Goal: Task Accomplishment & Management: Use online tool/utility

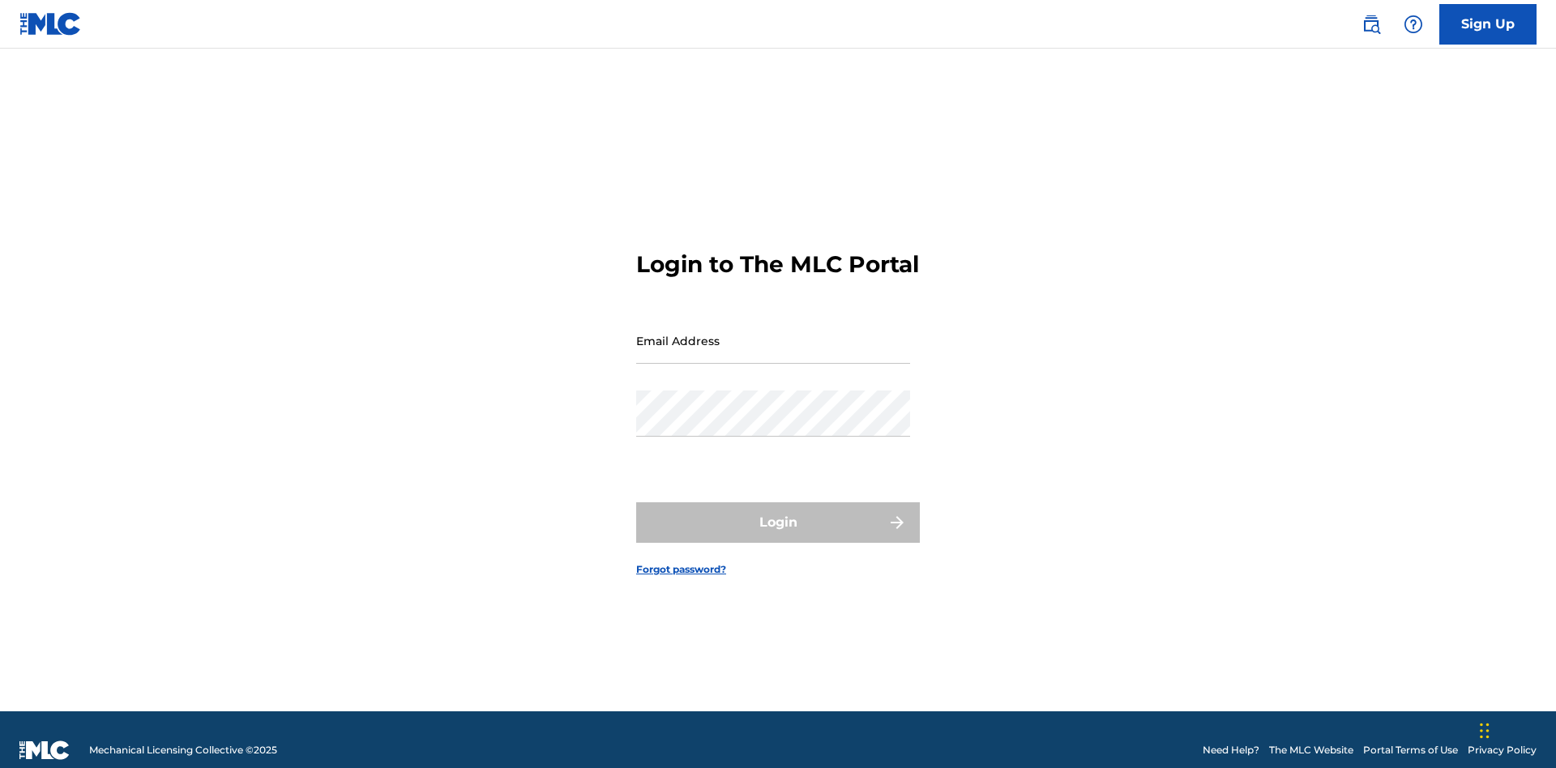
scroll to position [21, 0]
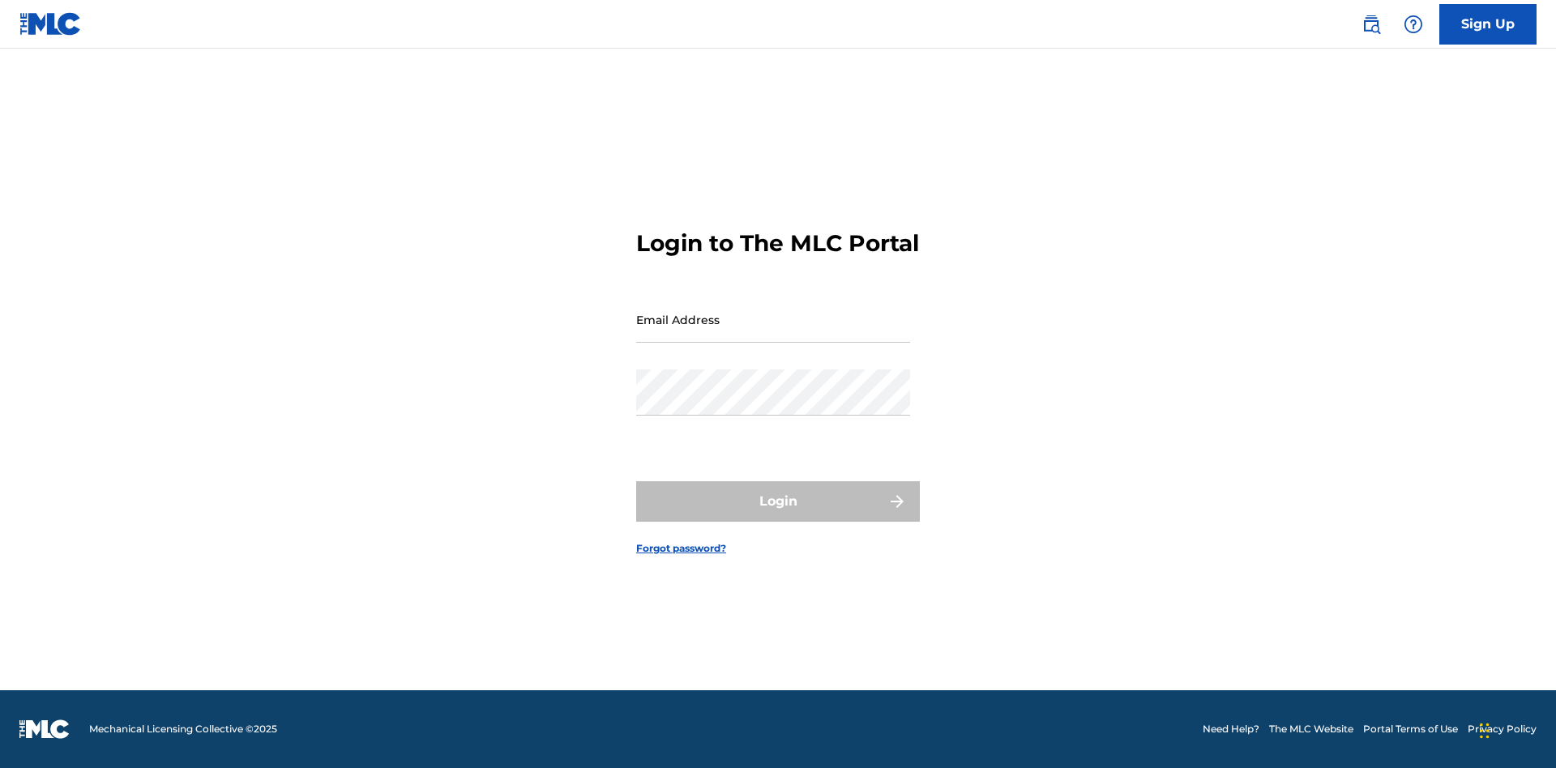
click at [773, 333] on input "Email Address" at bounding box center [773, 320] width 274 height 46
type input "Duke.McTesterson@gmail.com"
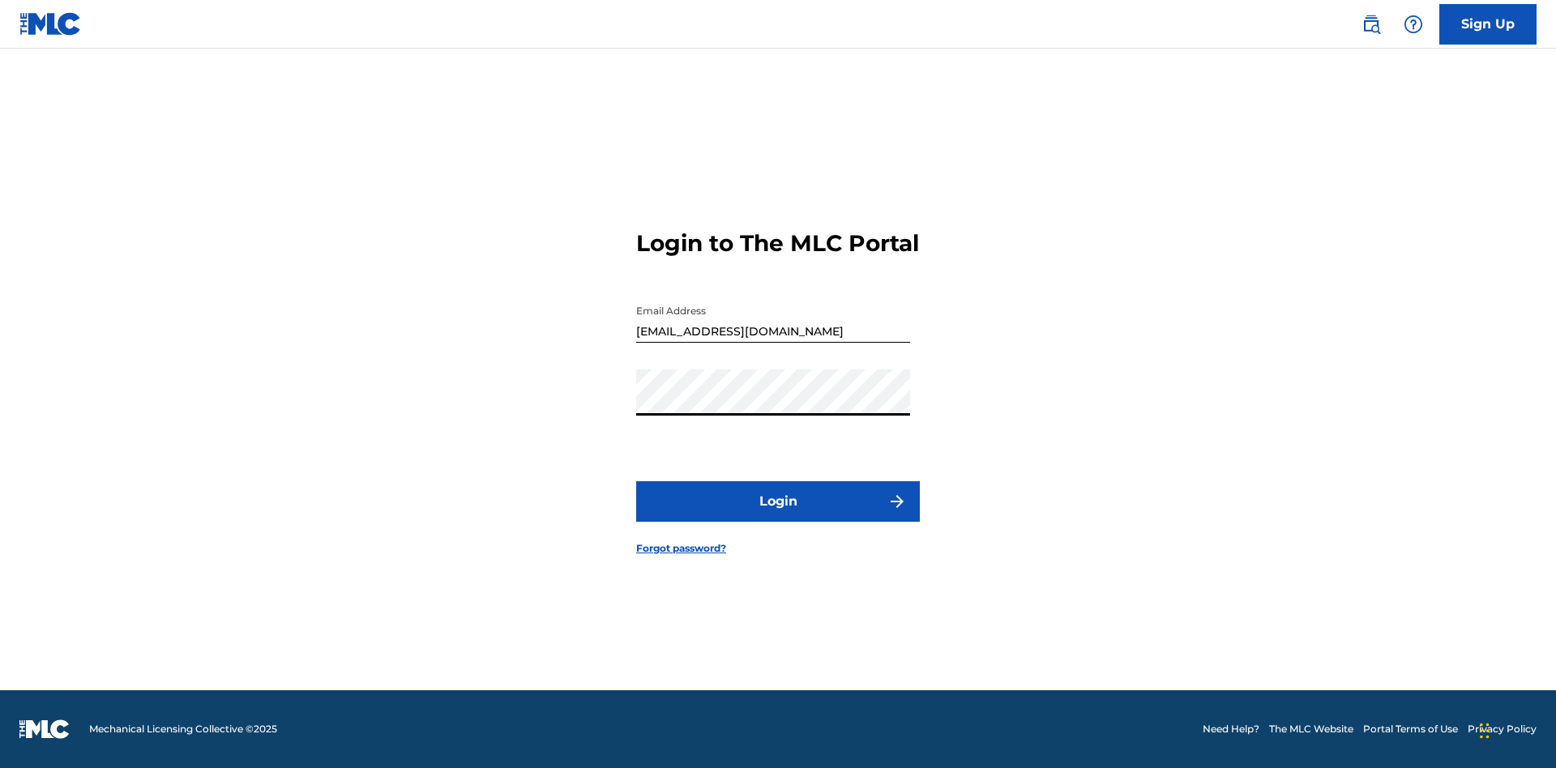
click at [778, 515] on button "Login" at bounding box center [778, 501] width 284 height 41
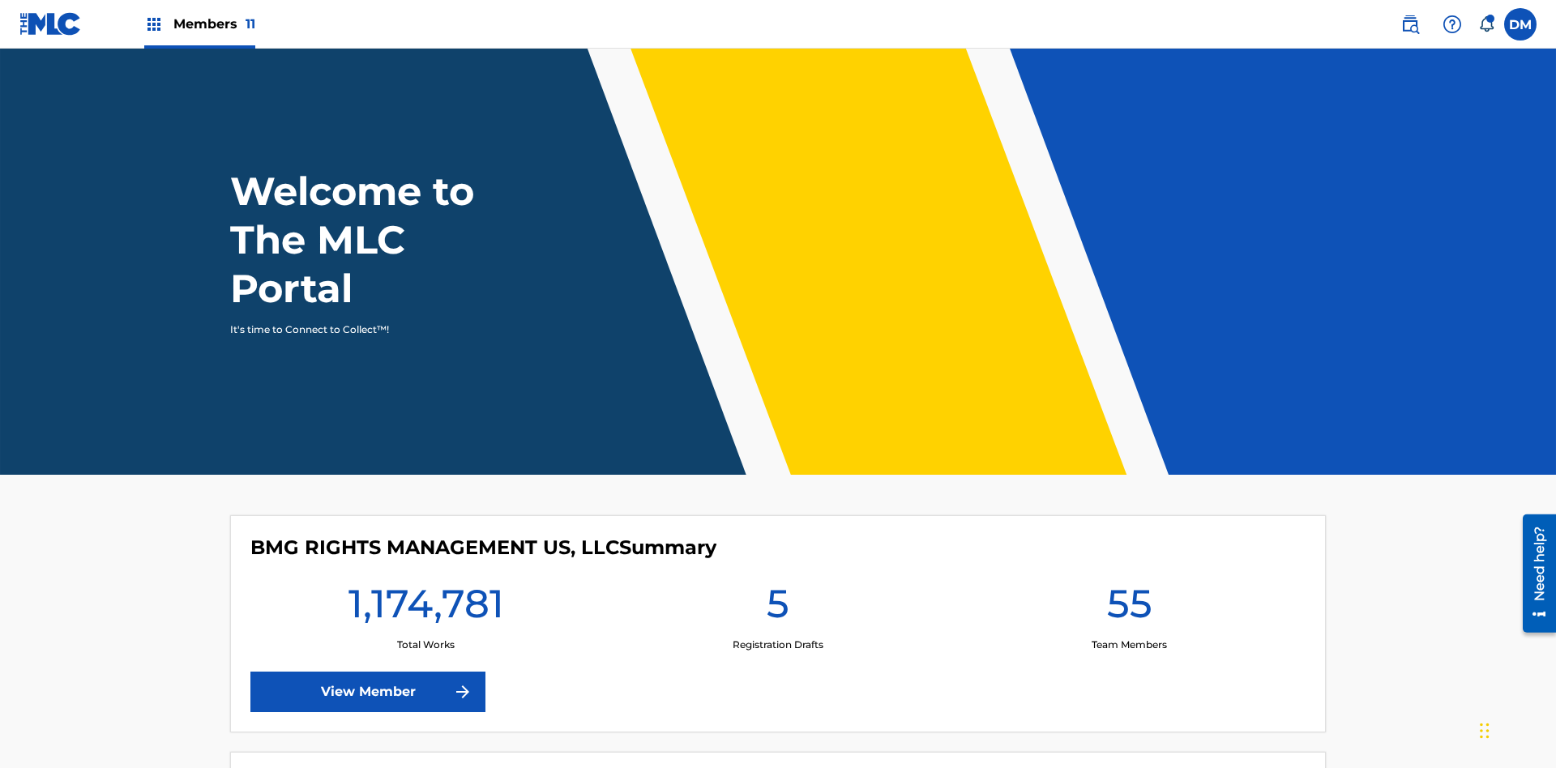
click at [199, 24] on span "Members 11" at bounding box center [214, 24] width 82 height 19
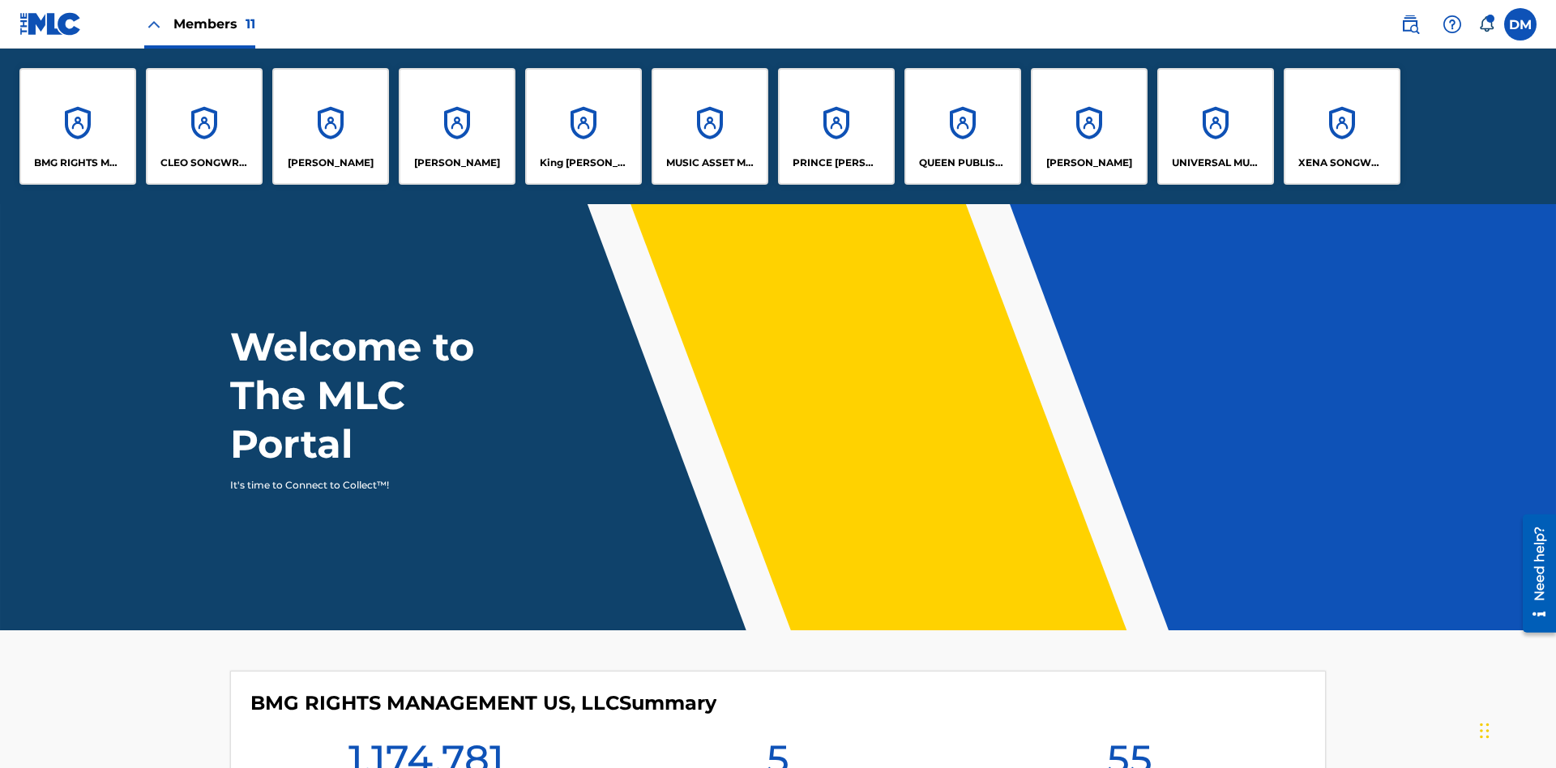
scroll to position [58, 0]
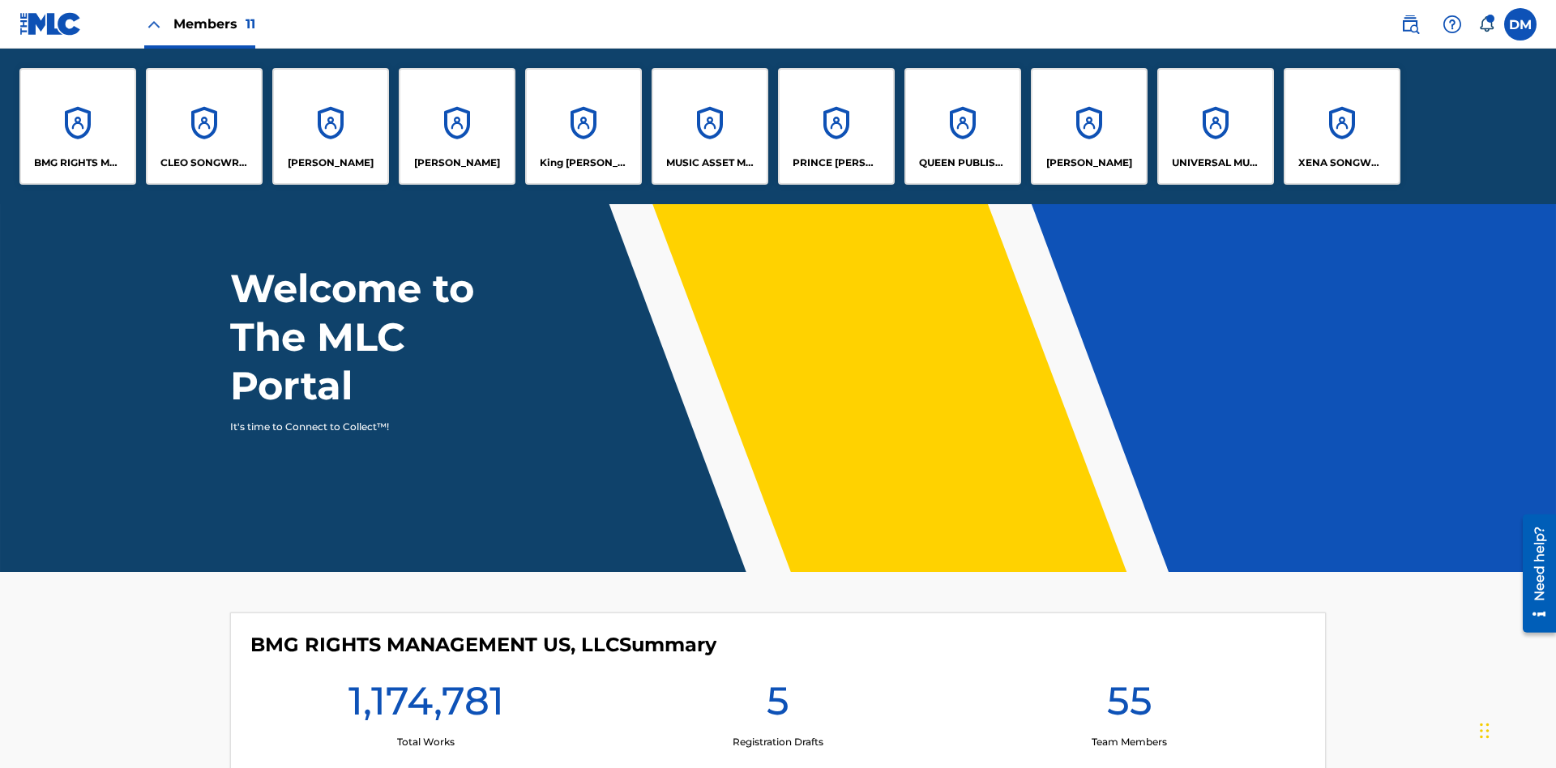
click at [1088, 163] on p "RONALD MCTESTERSON" at bounding box center [1089, 163] width 86 height 15
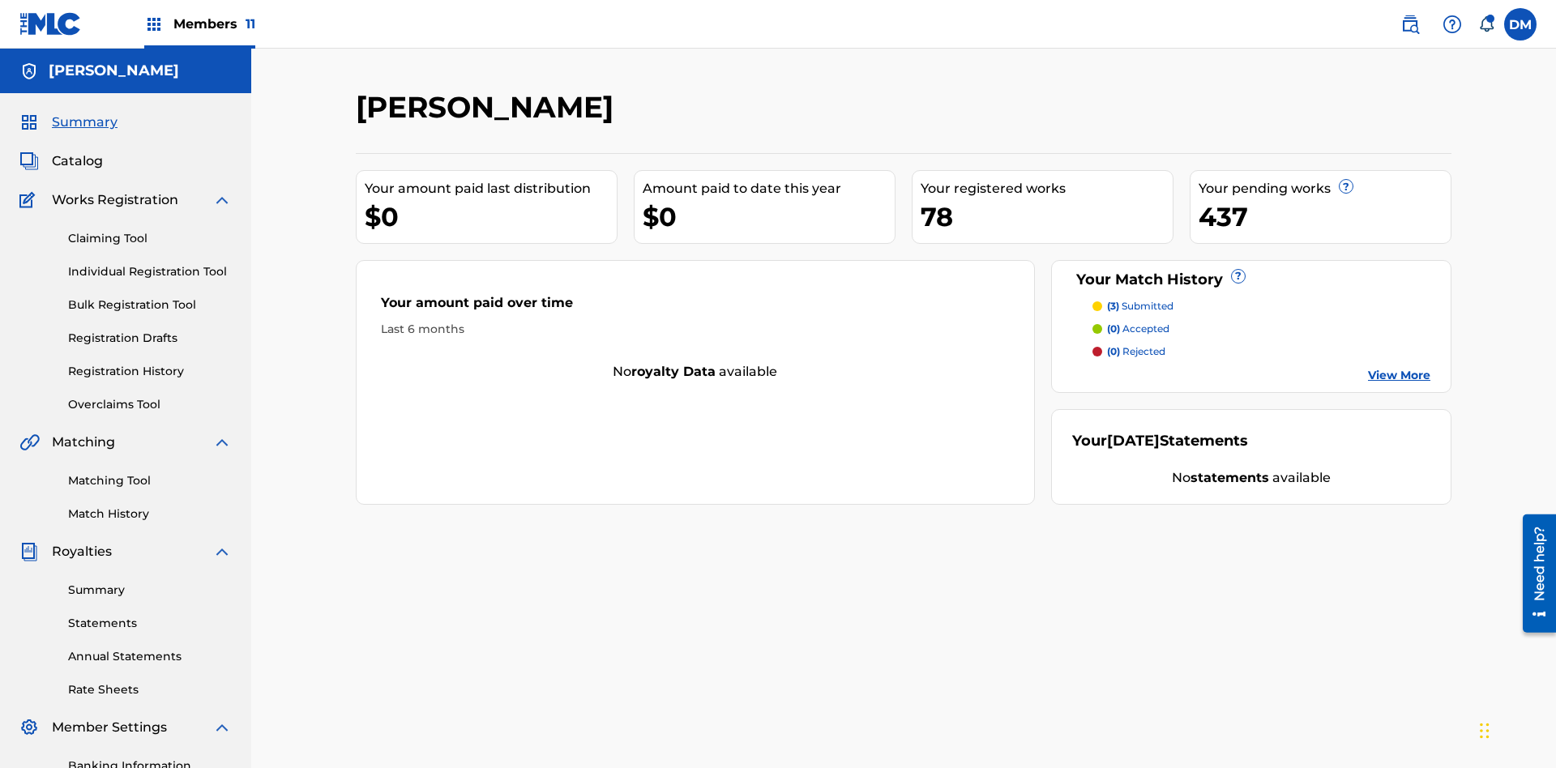
scroll to position [166, 0]
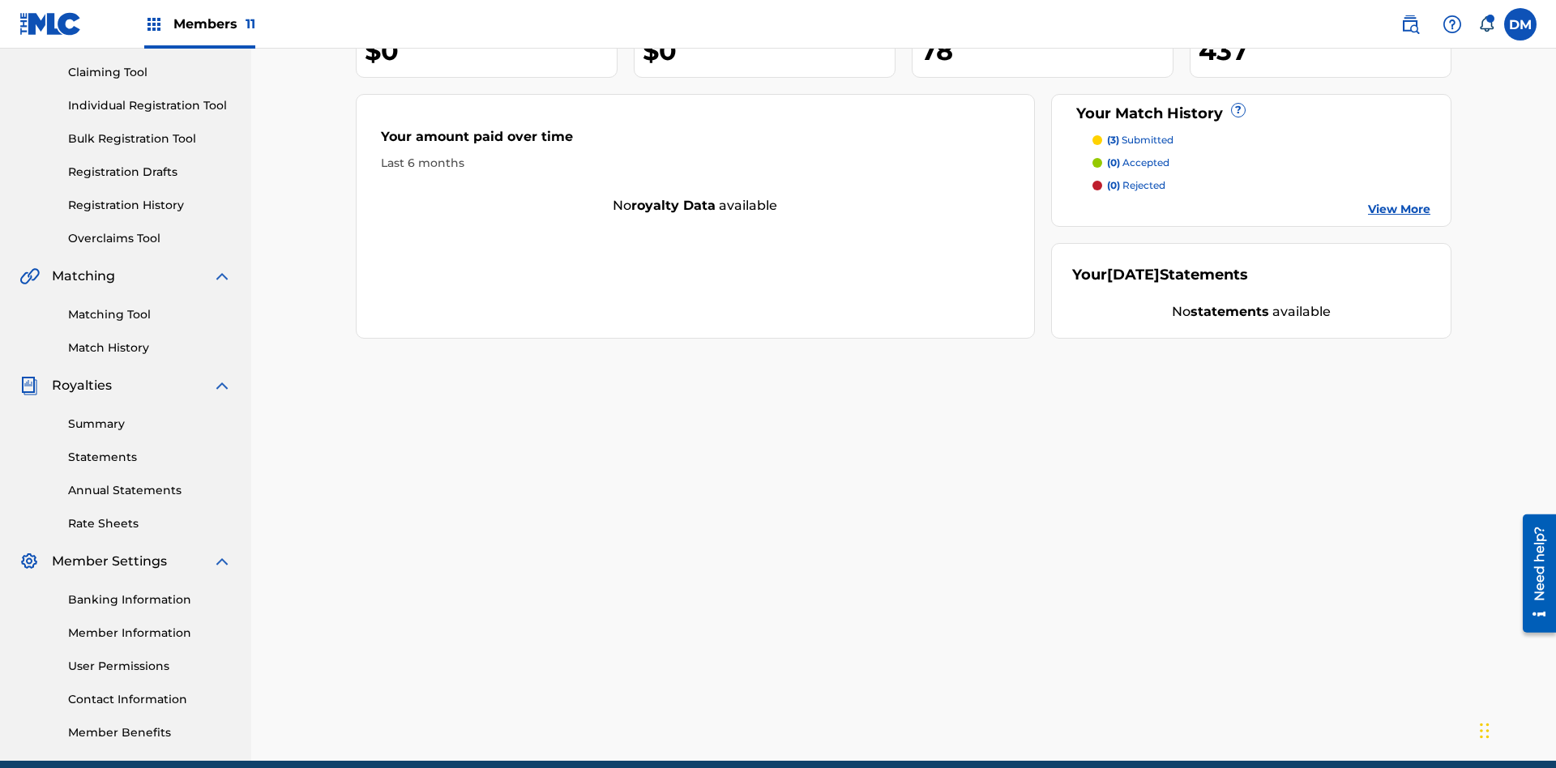
click at [150, 105] on link "Individual Registration Tool" at bounding box center [150, 105] width 164 height 17
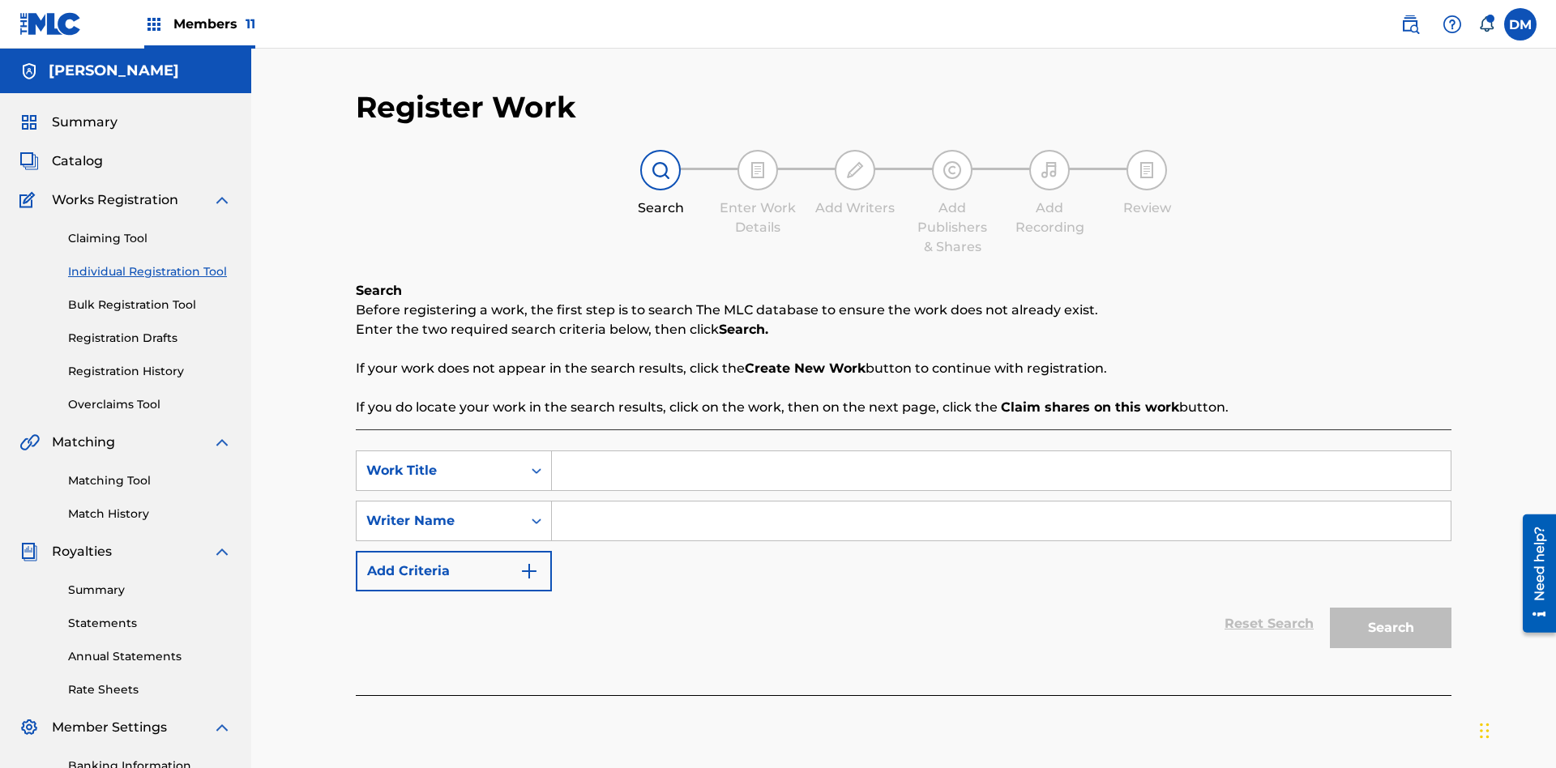
scroll to position [237, 0]
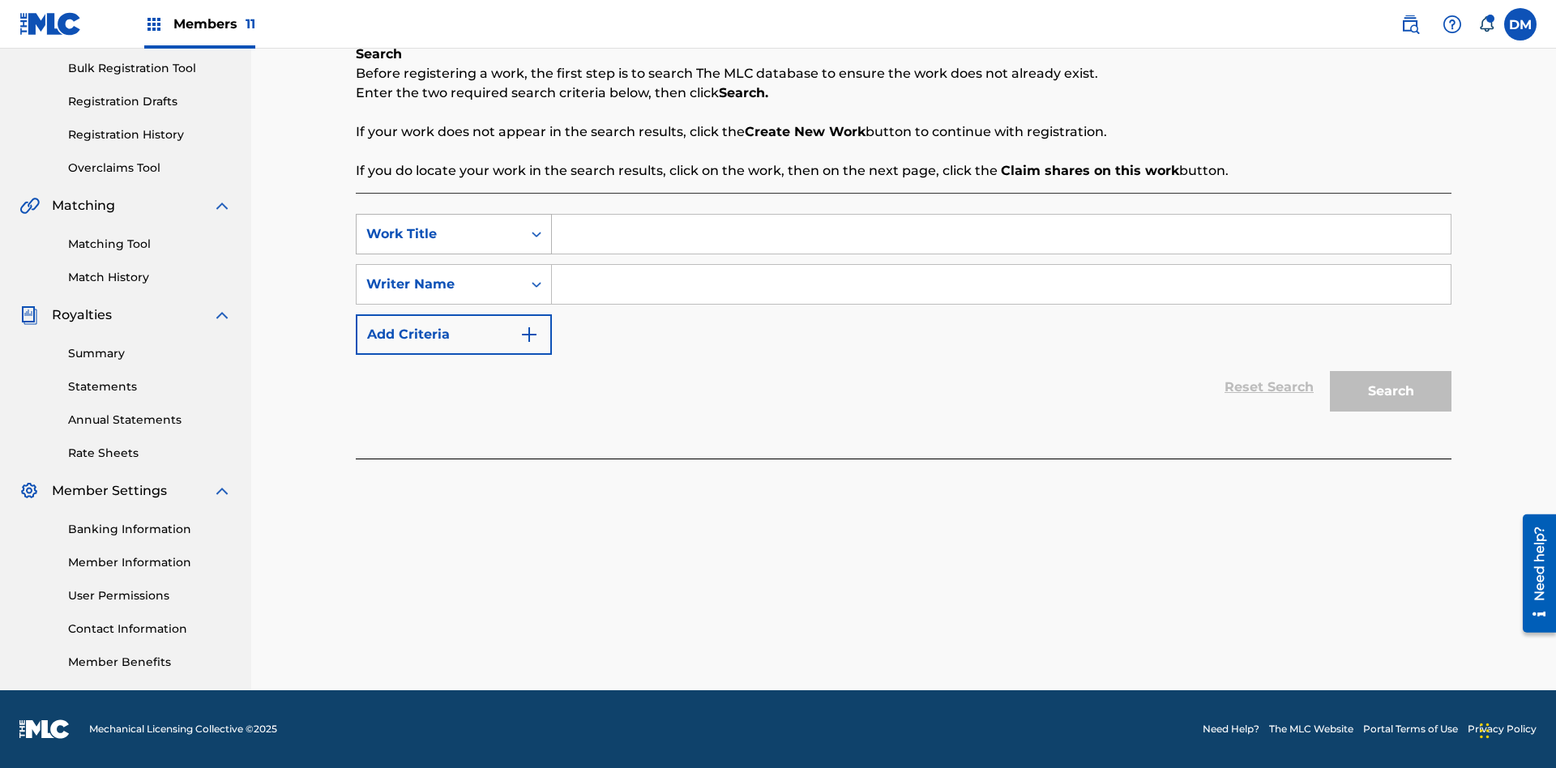
click at [439, 234] on div "Work Title" at bounding box center [439, 234] width 146 height 19
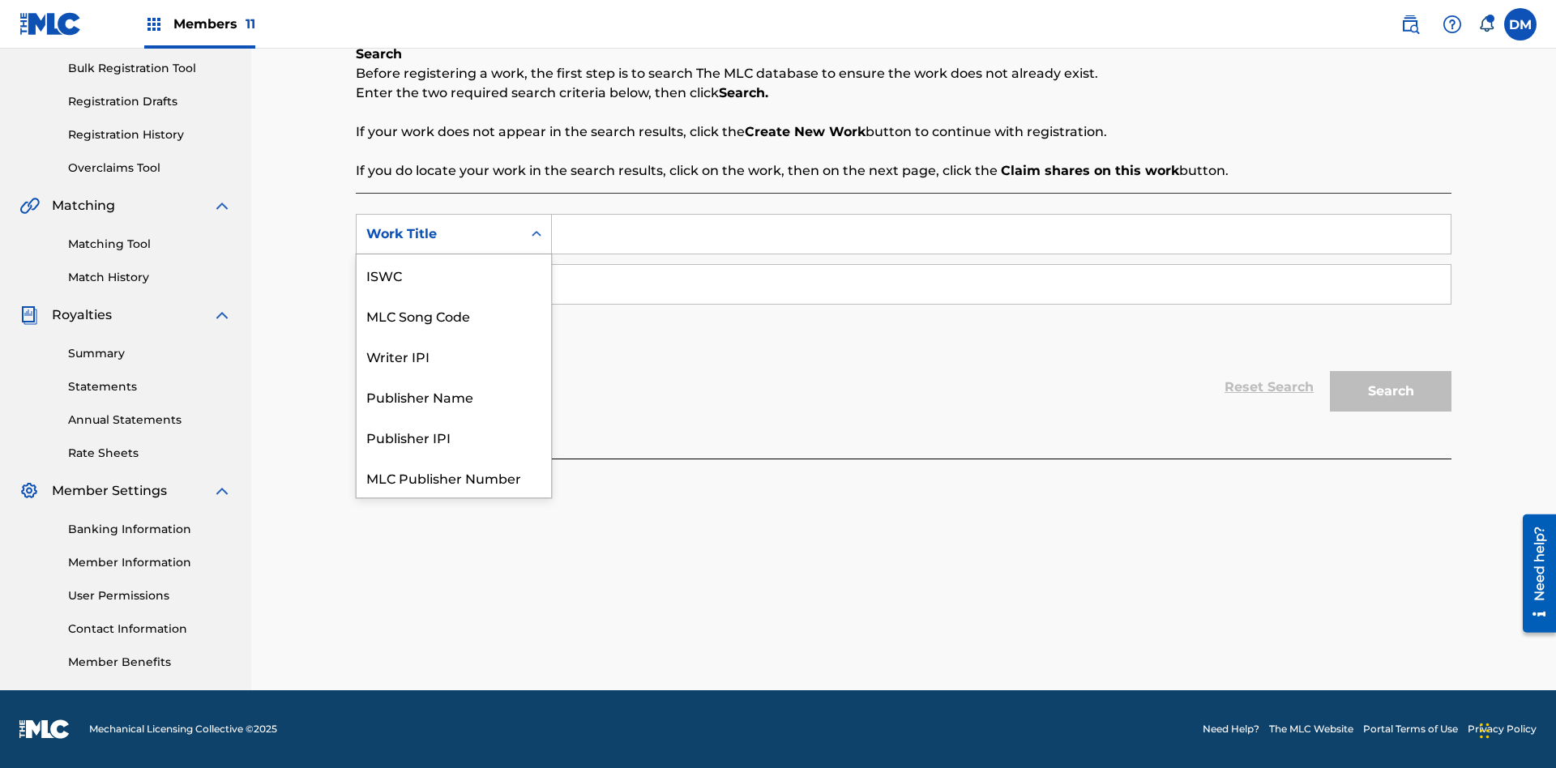
scroll to position [41, 0]
click at [454, 275] on div "MLC Song Code" at bounding box center [454, 274] width 195 height 41
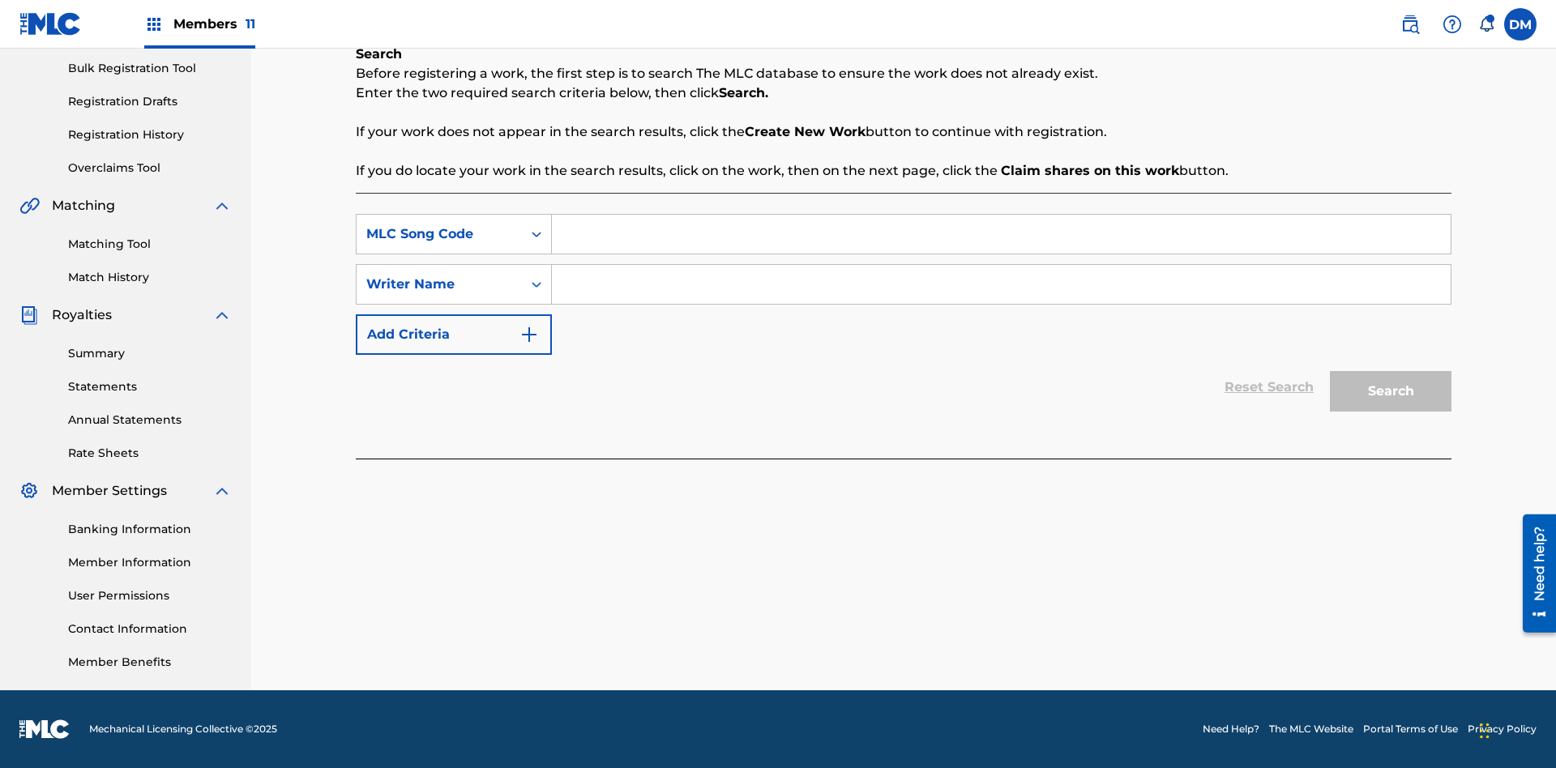
click at [1001, 234] on input "Search Form" at bounding box center [1001, 234] width 899 height 39
type input "MA9XWG"
click at [1001, 284] on input "Search Form" at bounding box center [1001, 284] width 899 height 39
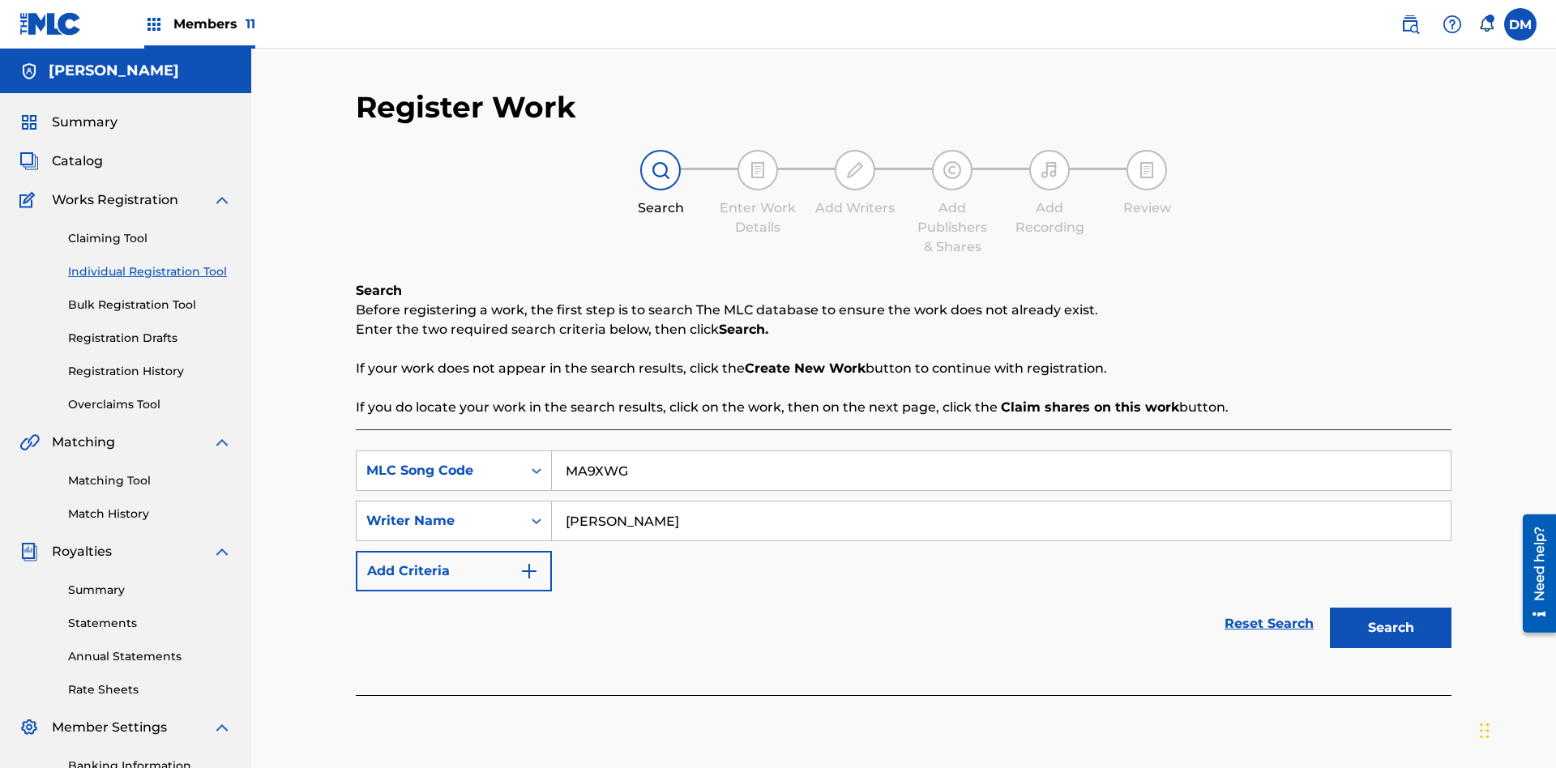
scroll to position [237, 0]
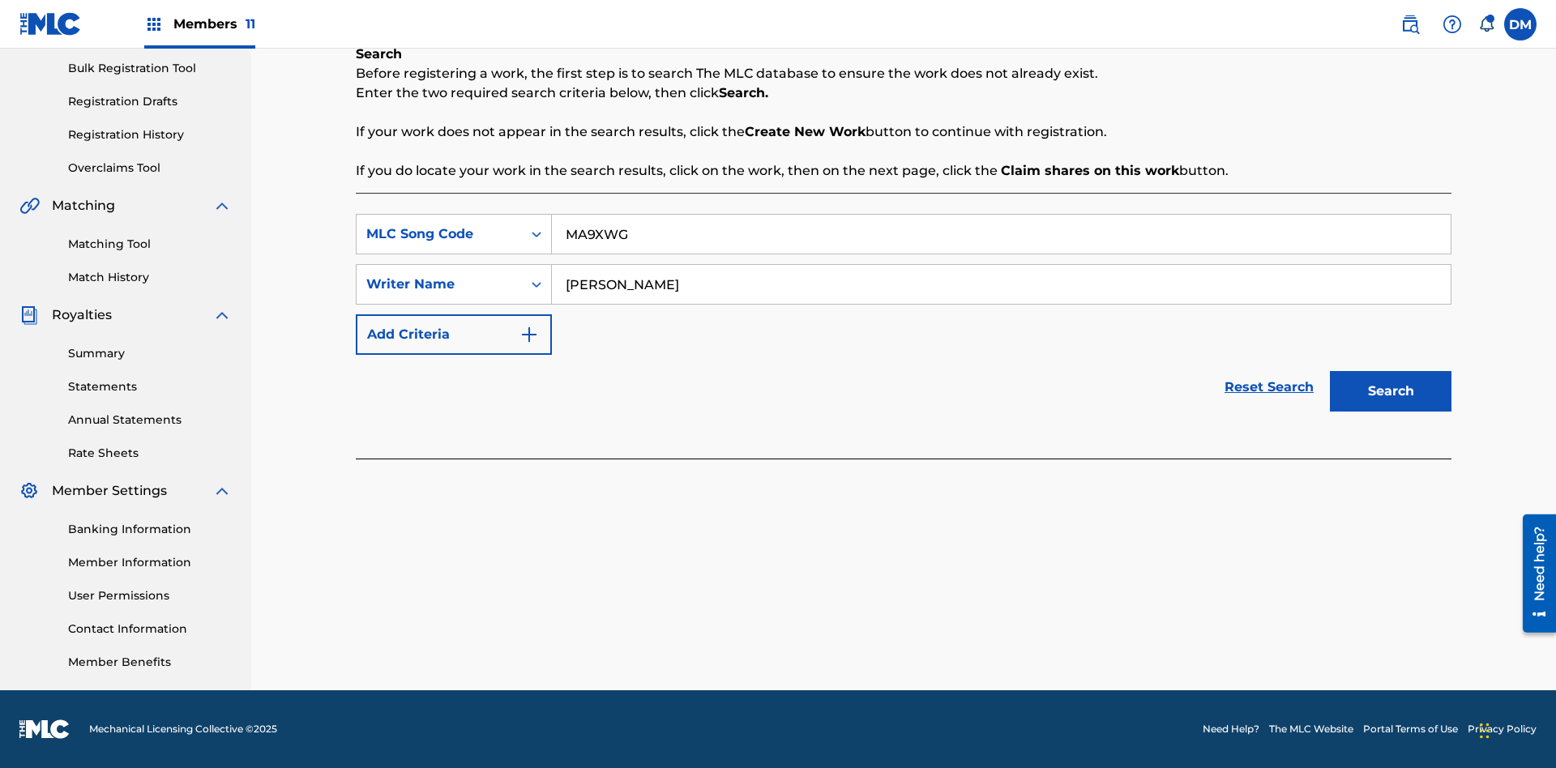
type input "ALVIN DEGUZMAN"
click at [1391, 391] on button "Search" at bounding box center [1391, 391] width 122 height 41
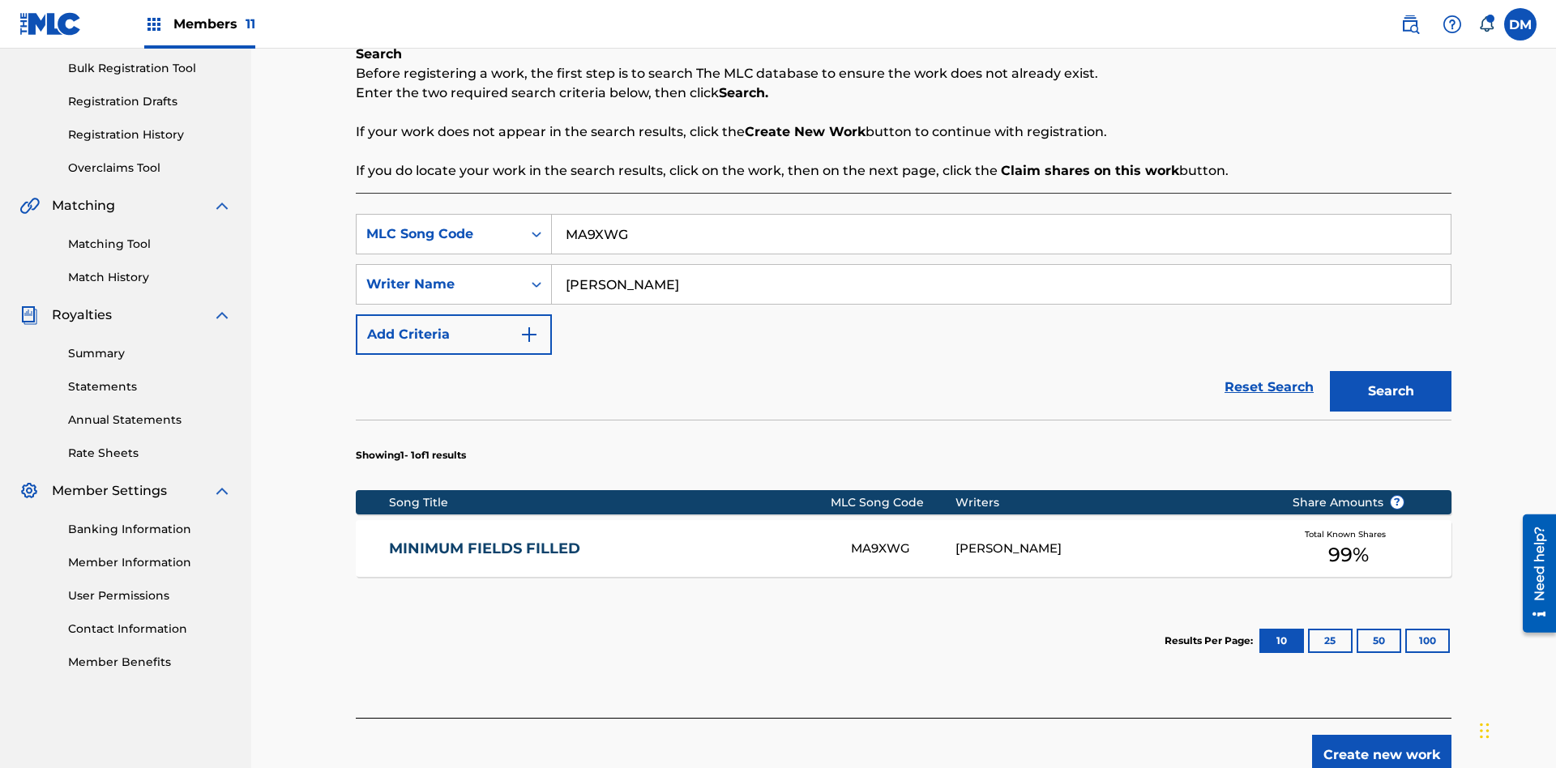
click at [1391, 391] on button "Search" at bounding box center [1391, 391] width 122 height 41
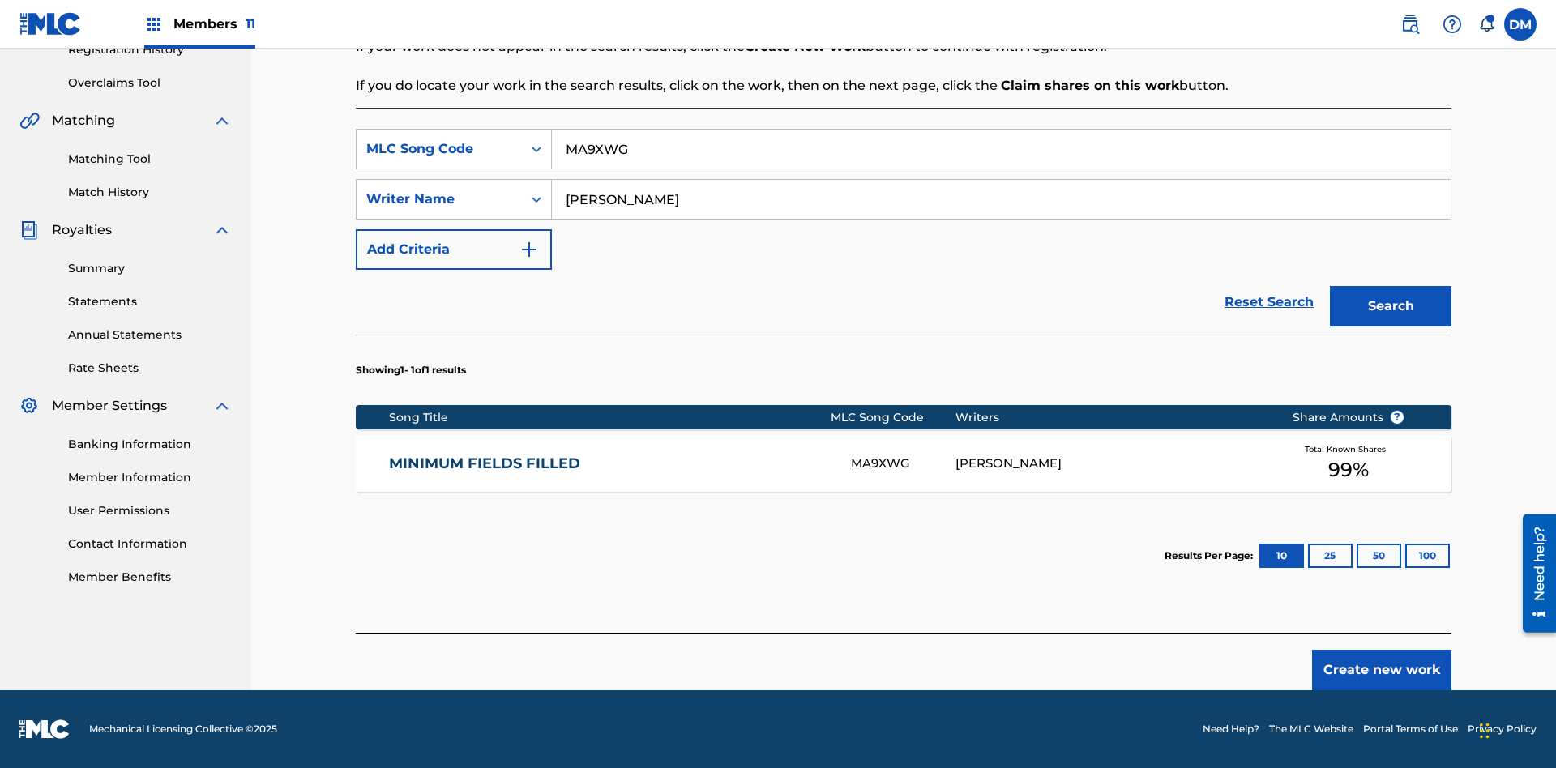
click at [903, 464] on div "MA9XWG" at bounding box center [903, 464] width 104 height 19
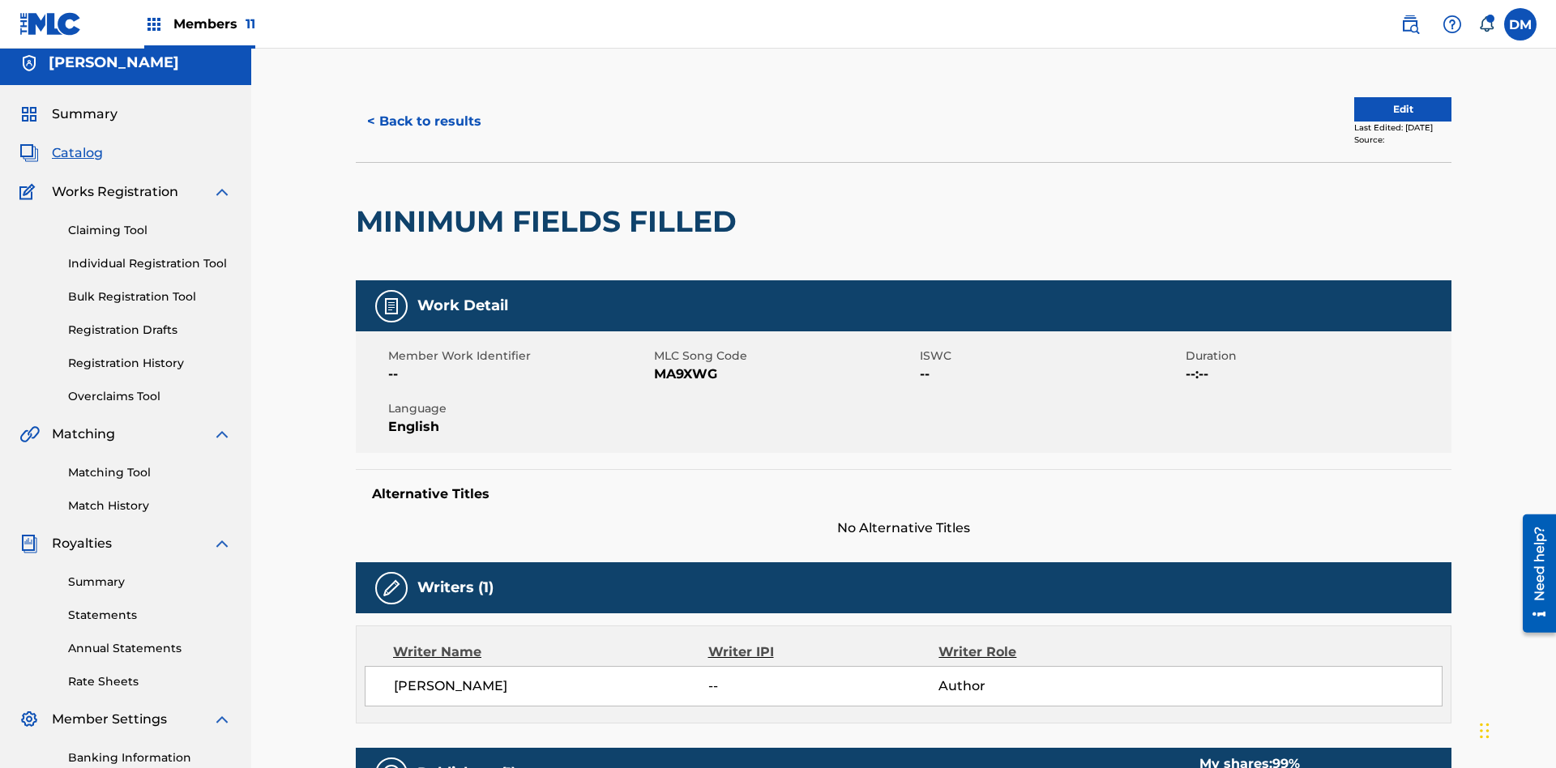
click at [1384, 109] on button "Edit" at bounding box center [1402, 109] width 97 height 24
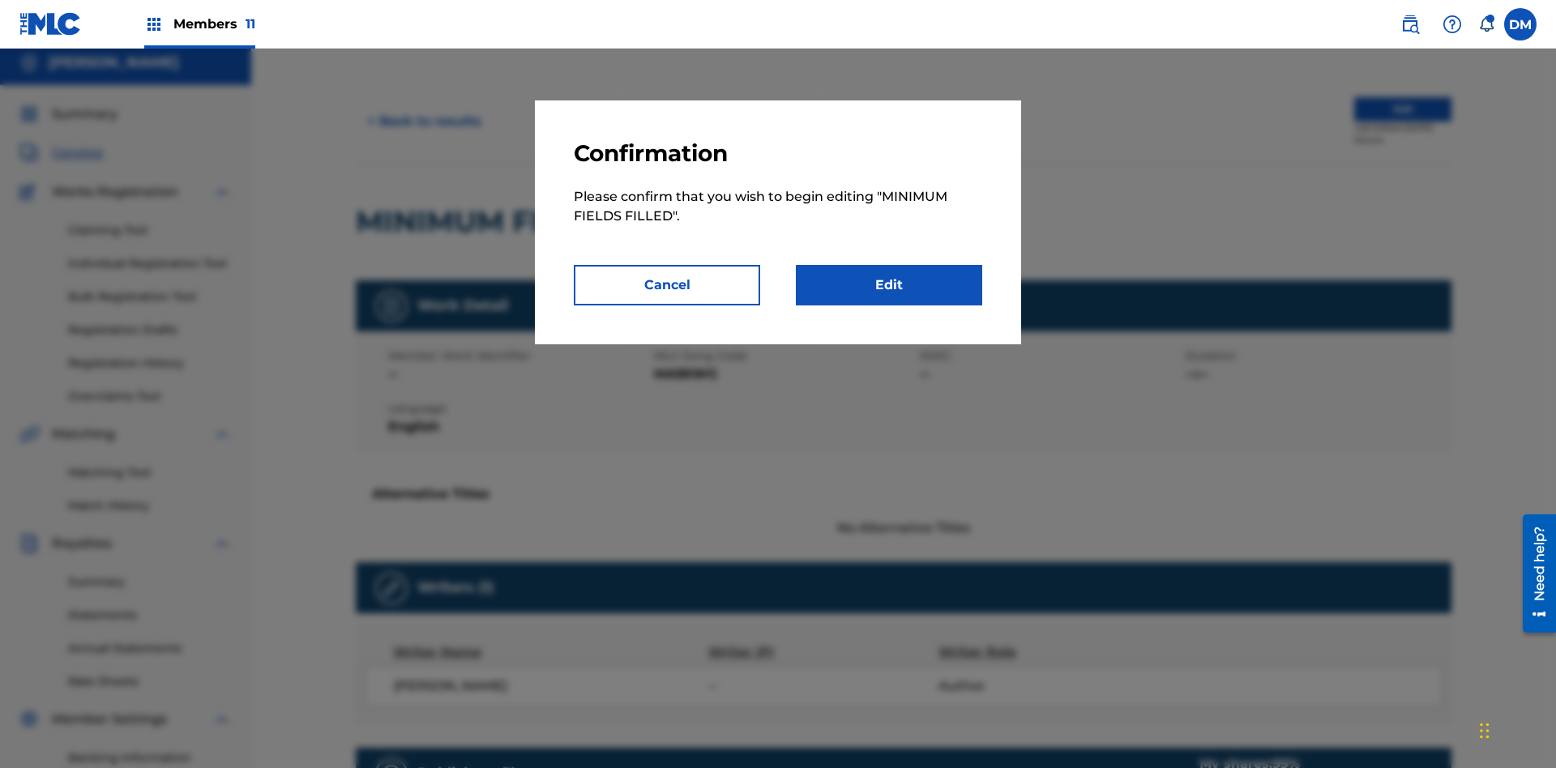
scroll to position [176, 0]
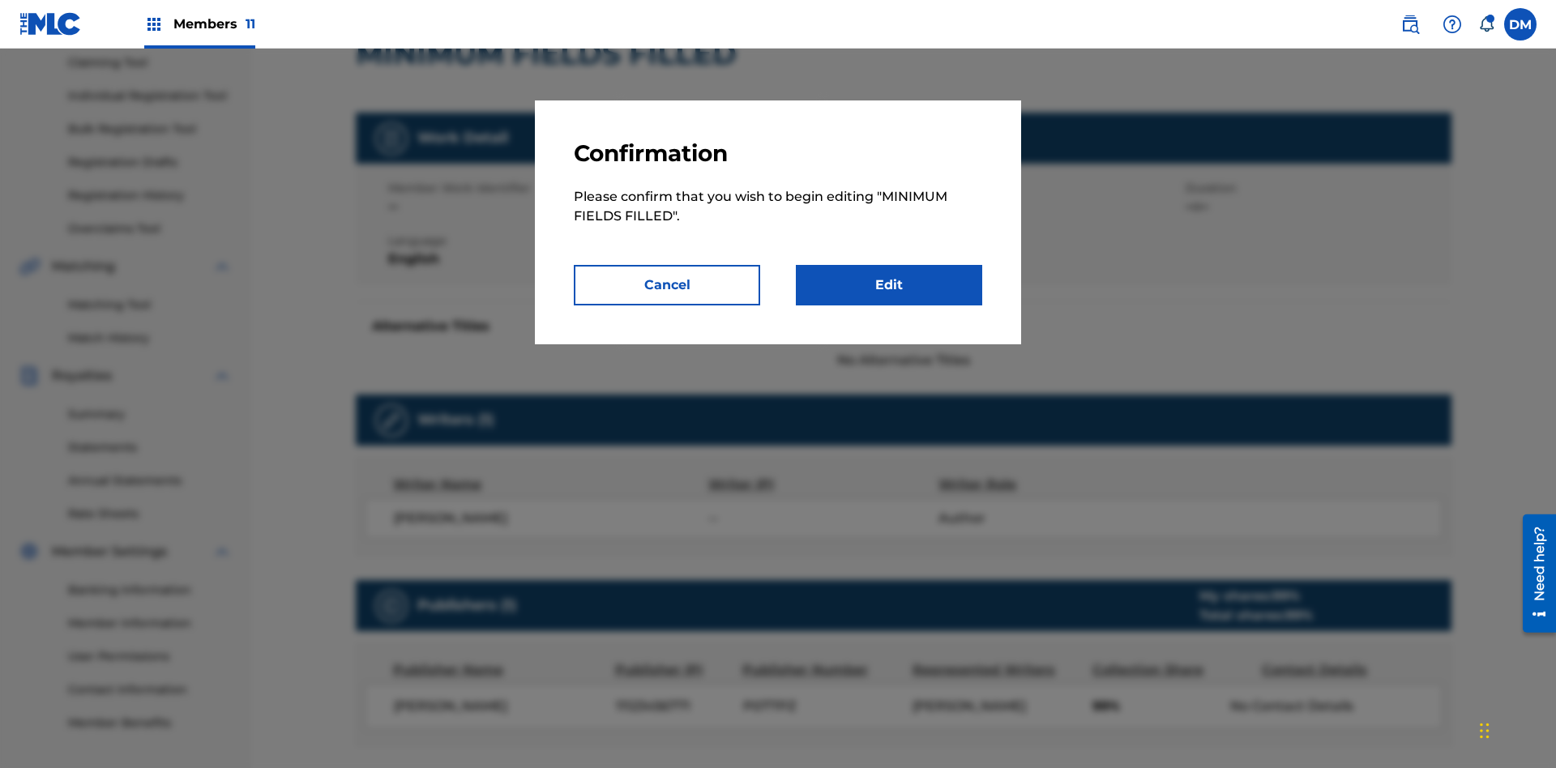
click at [889, 285] on link "Edit" at bounding box center [889, 285] width 186 height 41
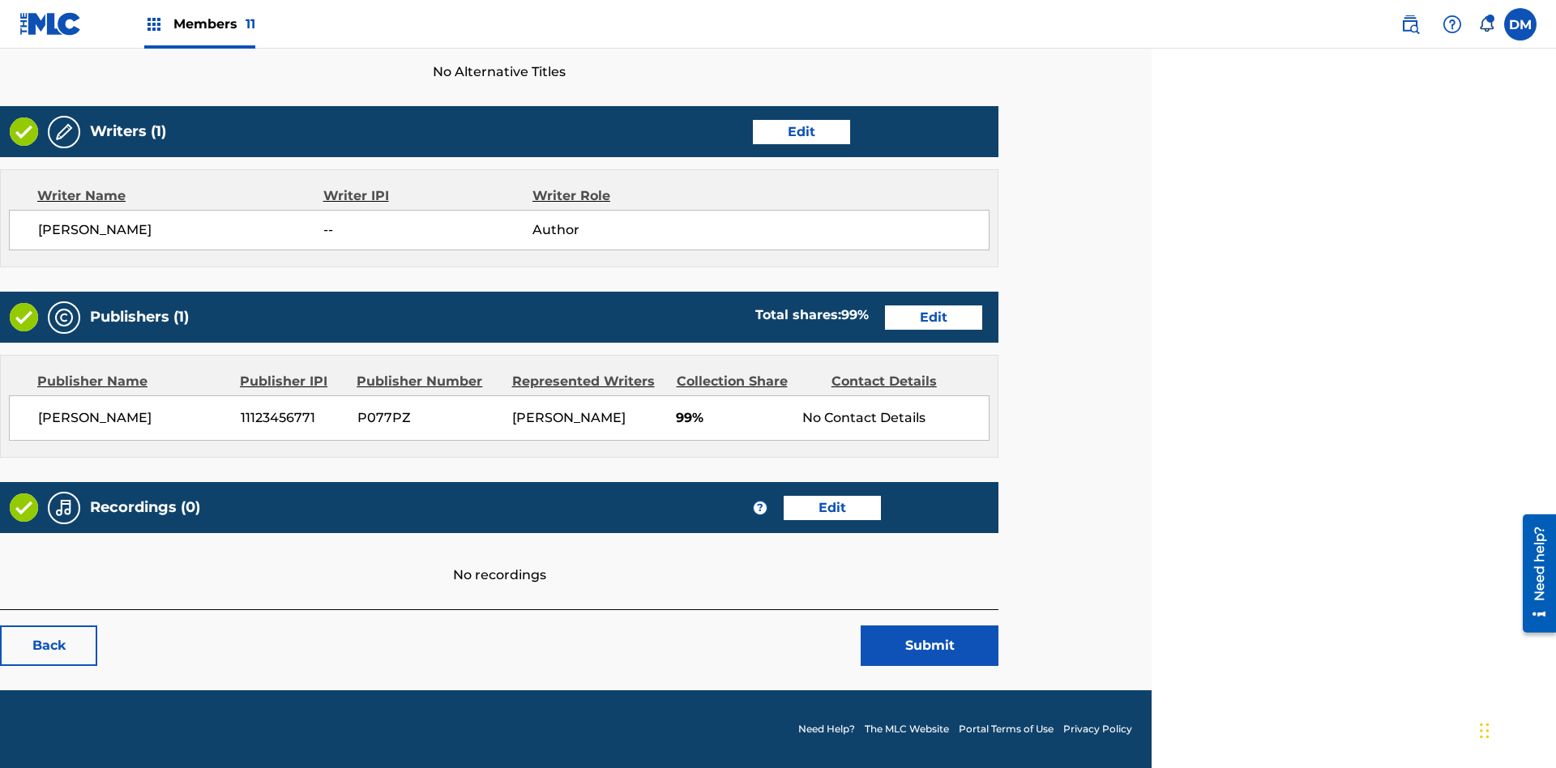
click at [801, 131] on link "Edit" at bounding box center [801, 132] width 97 height 24
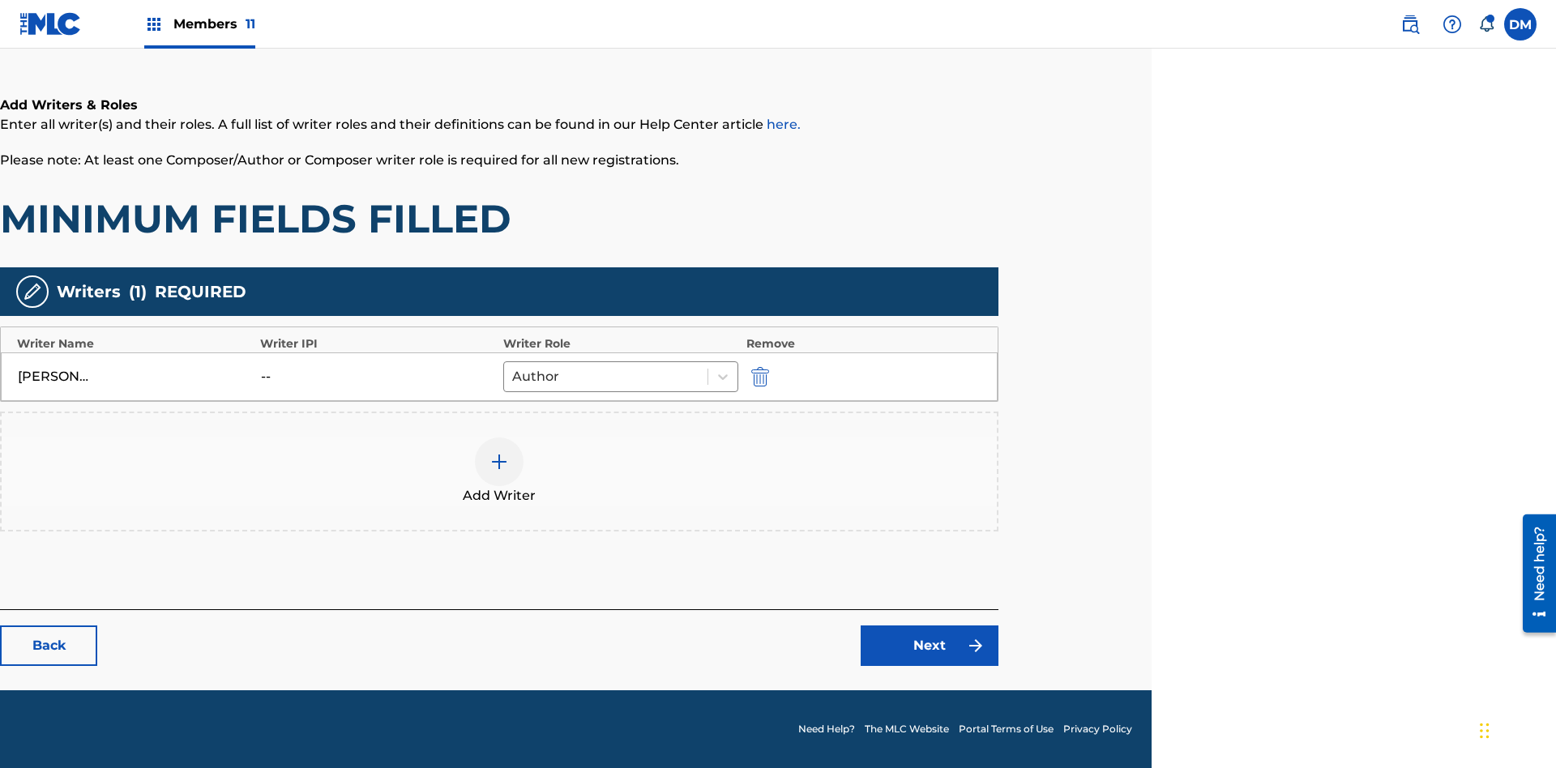
click at [758, 376] on img "submit" at bounding box center [760, 376] width 18 height 19
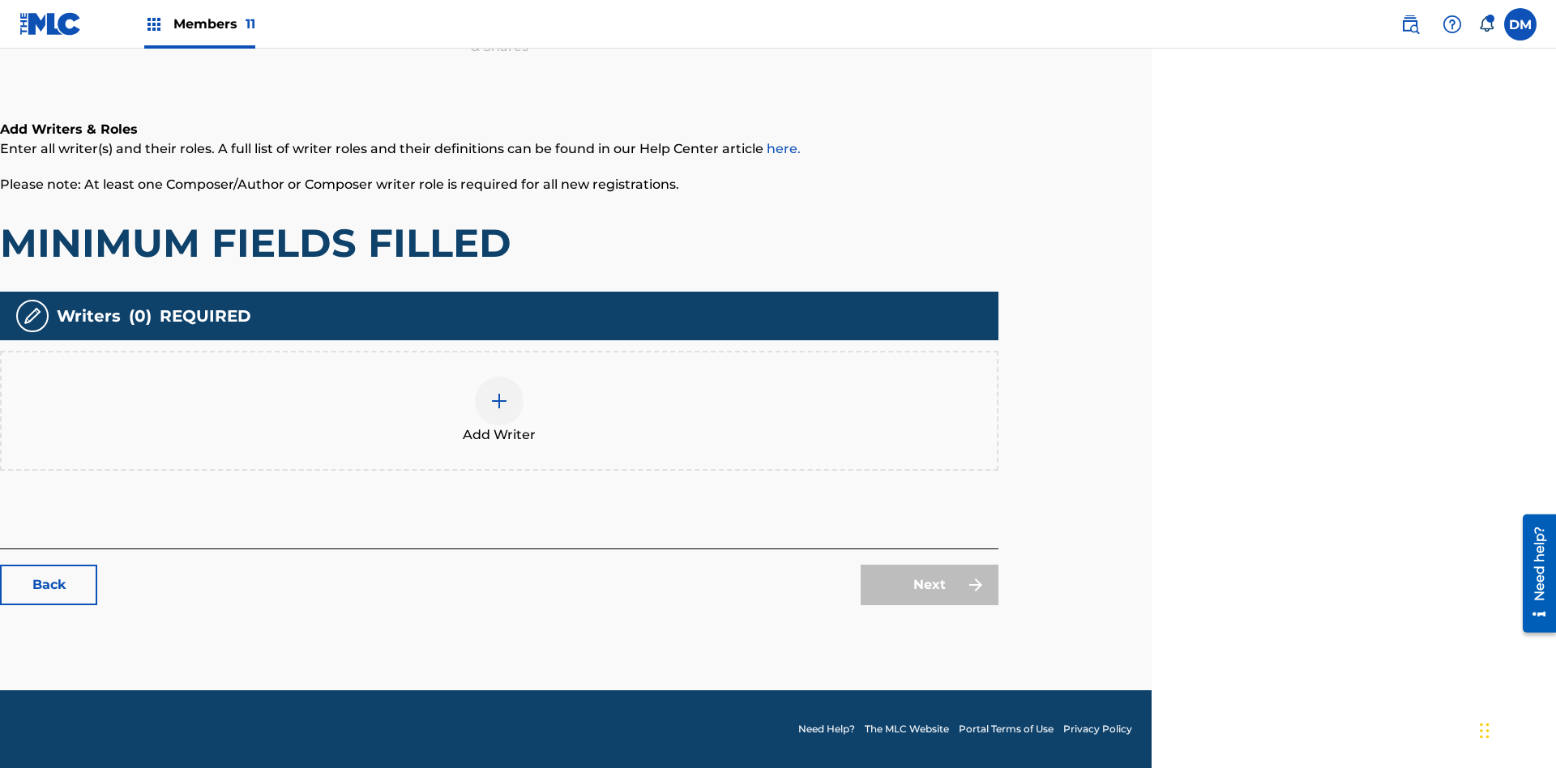
click at [499, 410] on img at bounding box center [499, 400] width 19 height 19
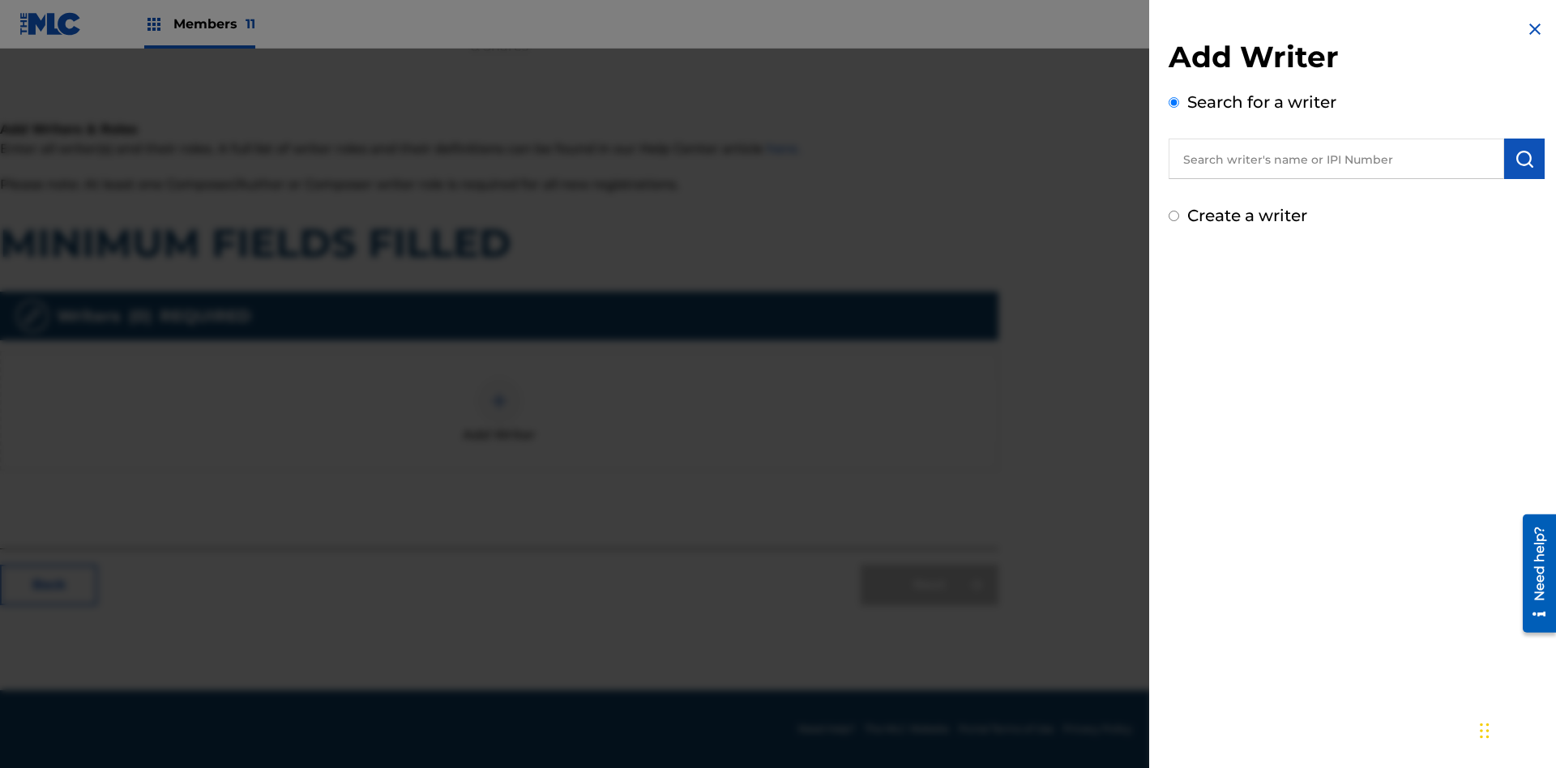
click at [1336, 159] on input "text" at bounding box center [1337, 159] width 336 height 41
type input "Test2025.08.22.04.41.45"
click at [1525, 159] on img "submit" at bounding box center [1524, 158] width 19 height 19
click at [1174, 285] on input "Create a writer" at bounding box center [1174, 285] width 11 height 11
radio input "false"
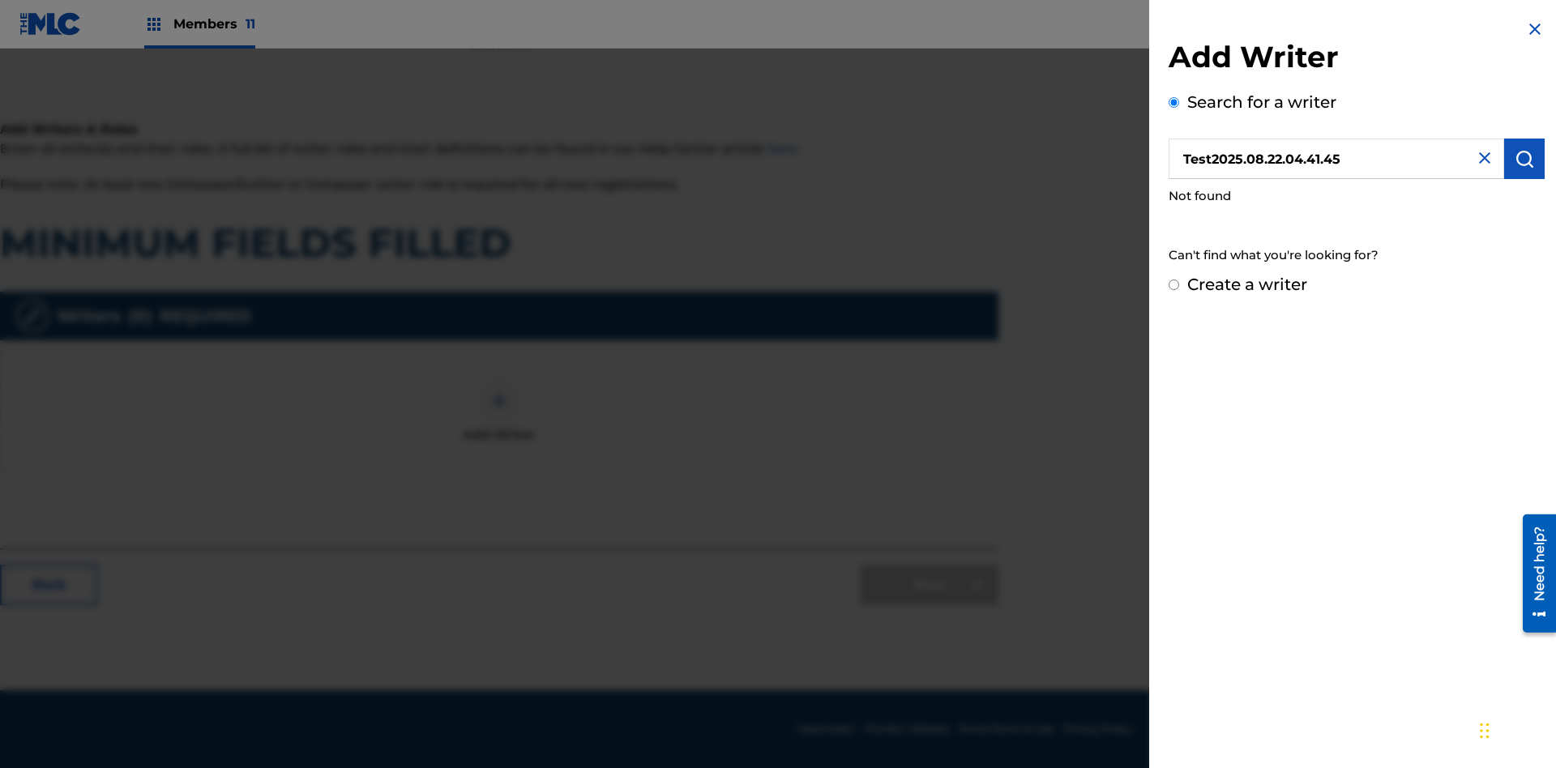
radio input "false"
radio input "true"
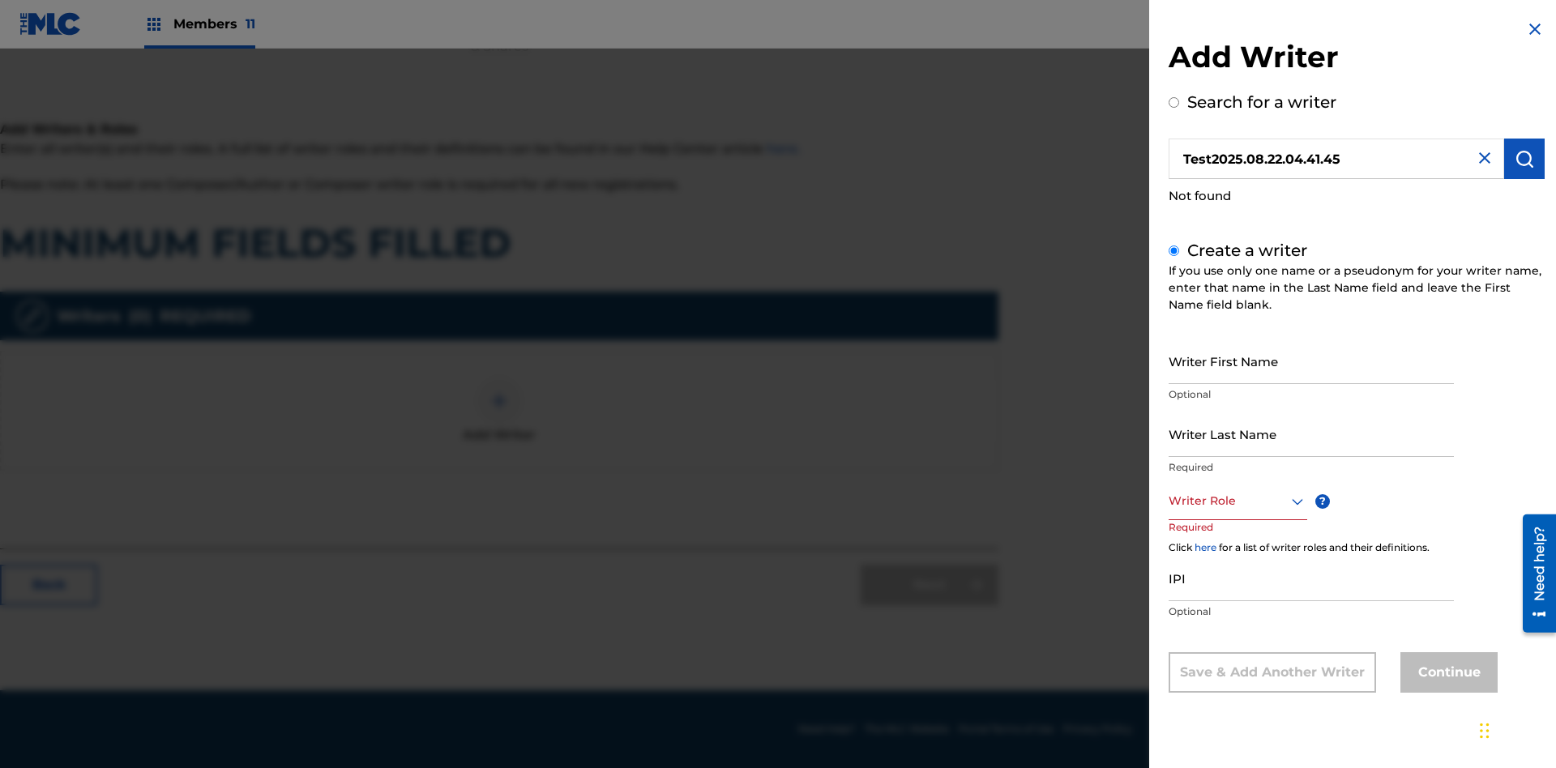
click at [1311, 361] on input "Writer First Name" at bounding box center [1311, 361] width 285 height 46
type input "Test2025.08.22.04.41.47"
click at [1311, 434] on input "Writer Last Name" at bounding box center [1311, 434] width 285 height 46
type input "Test2025.08.22.04.41.48"
click at [1237, 501] on div at bounding box center [1238, 501] width 139 height 20
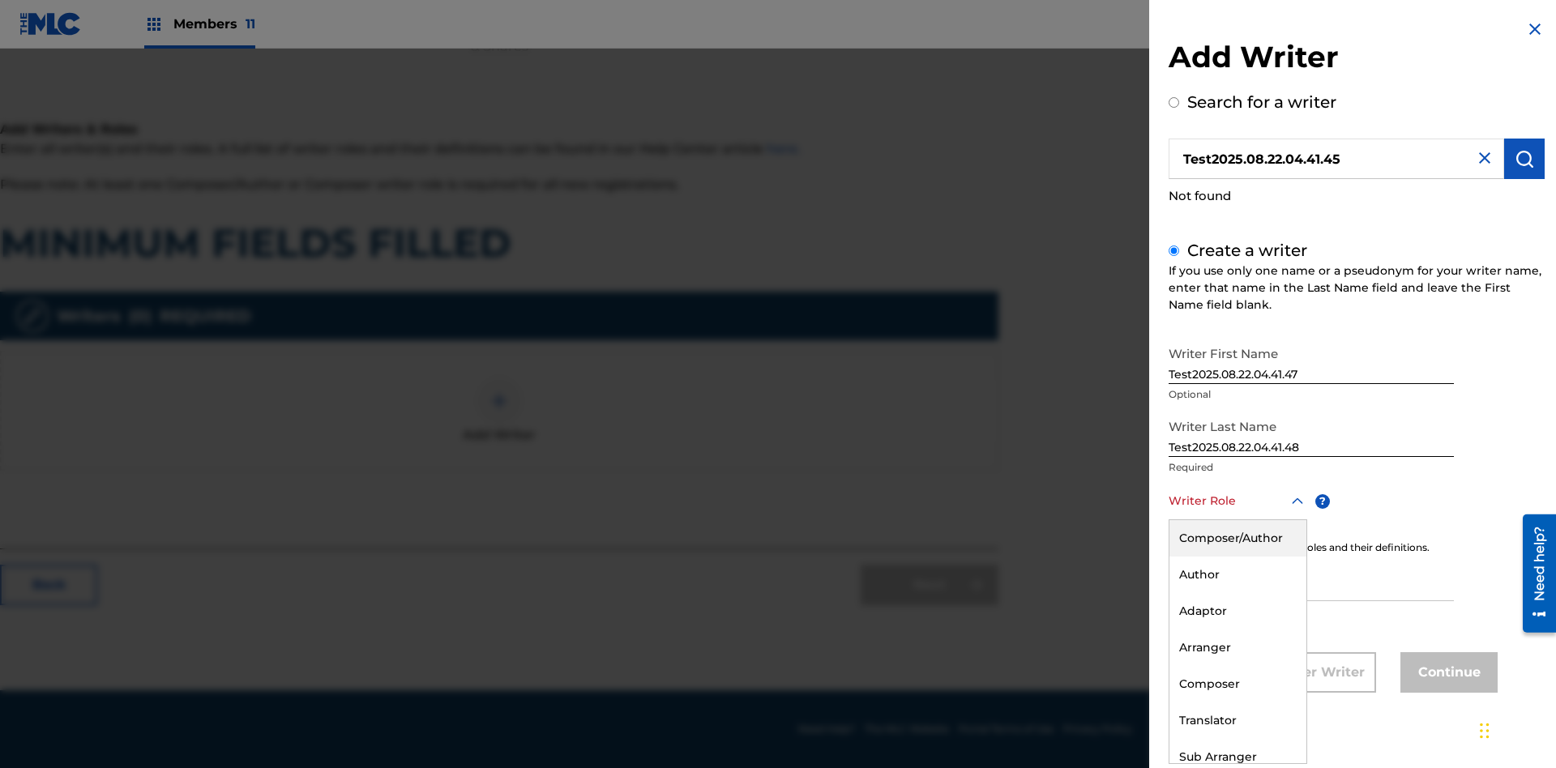
click at [1237, 611] on div "Adaptor" at bounding box center [1238, 611] width 137 height 36
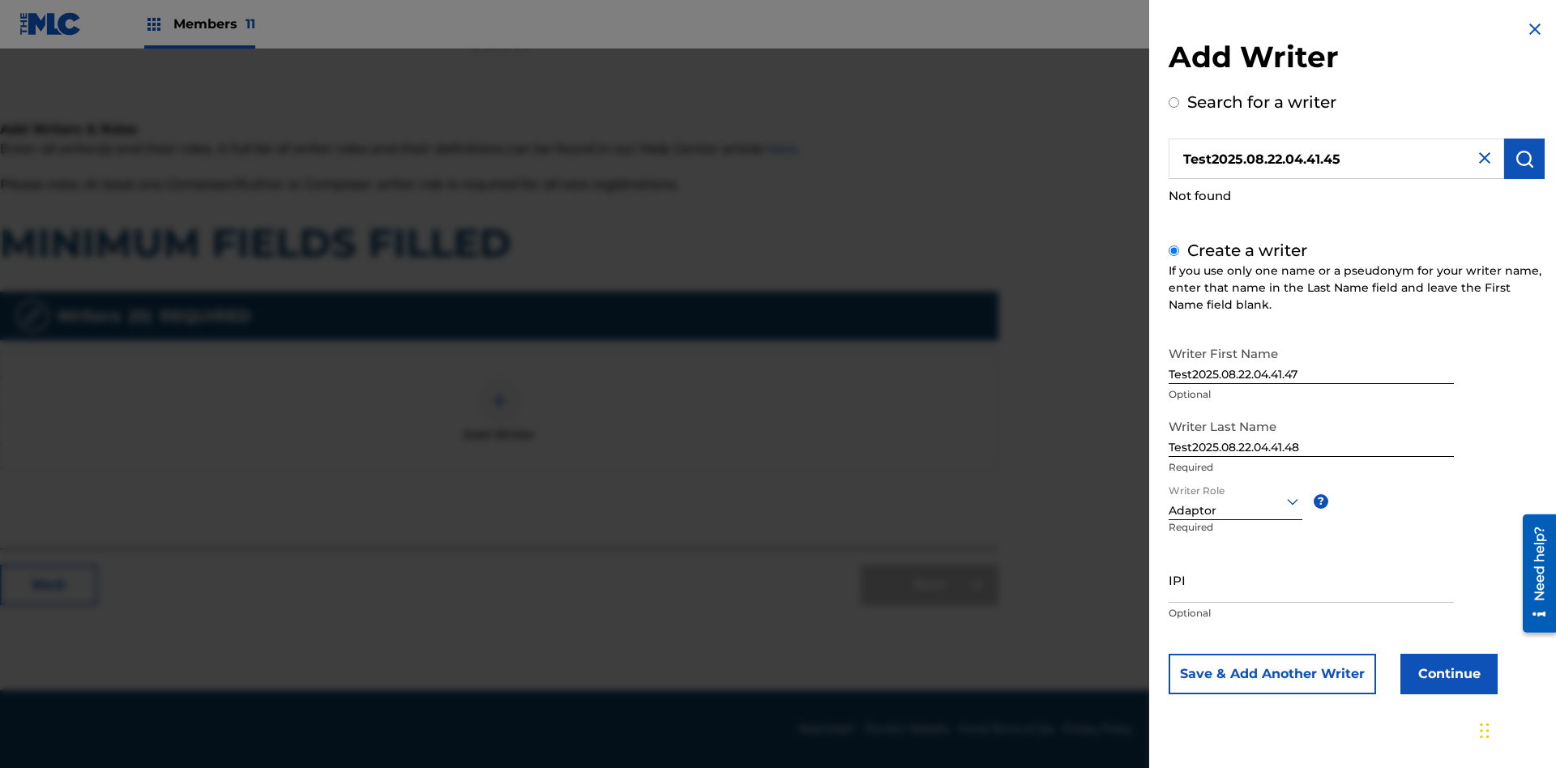
click at [1311, 579] on input "IPI" at bounding box center [1311, 580] width 285 height 46
type input "595839777"
click at [1447, 674] on button "Continue" at bounding box center [1448, 674] width 97 height 41
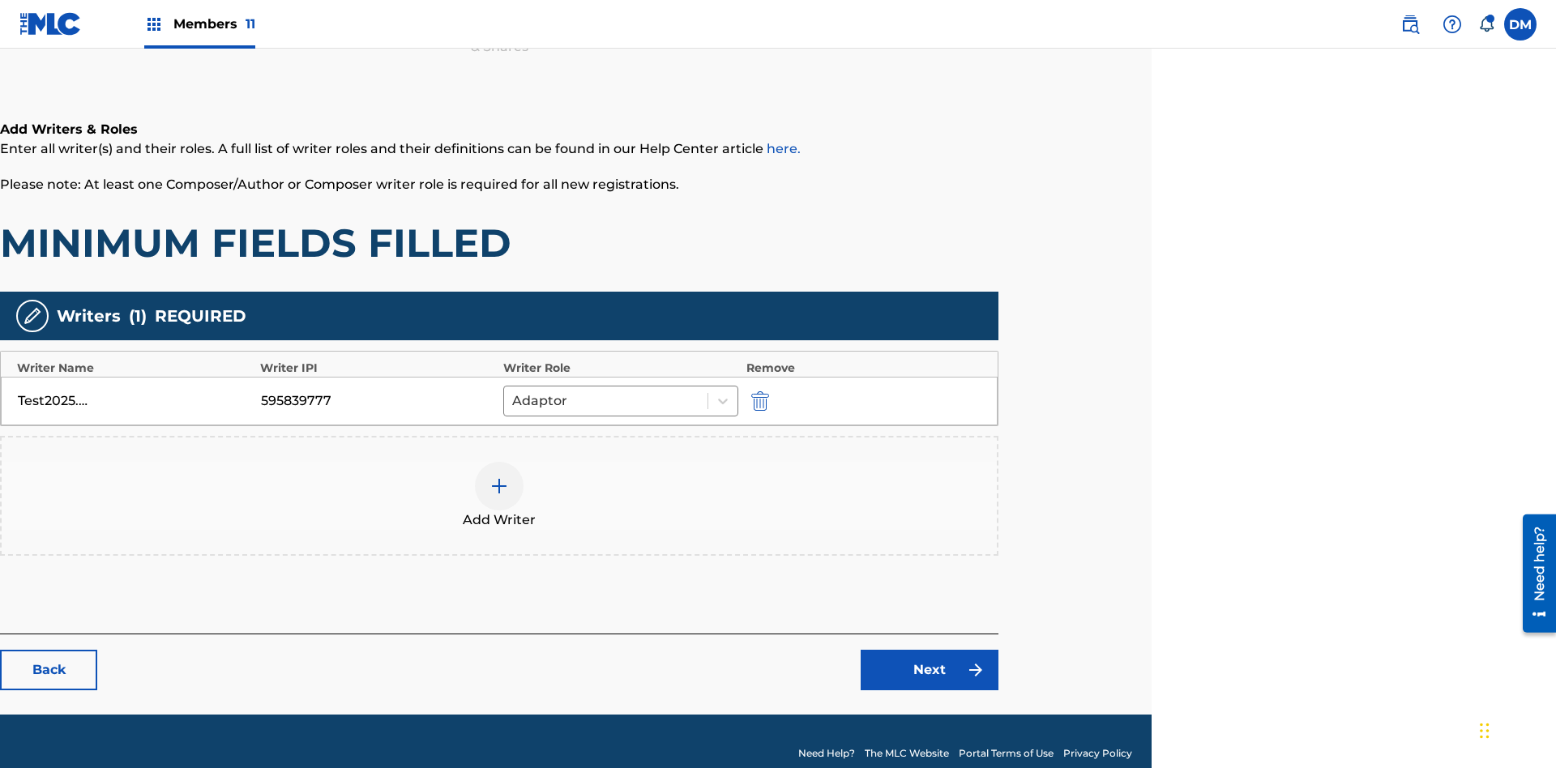
scroll to position [261, 404]
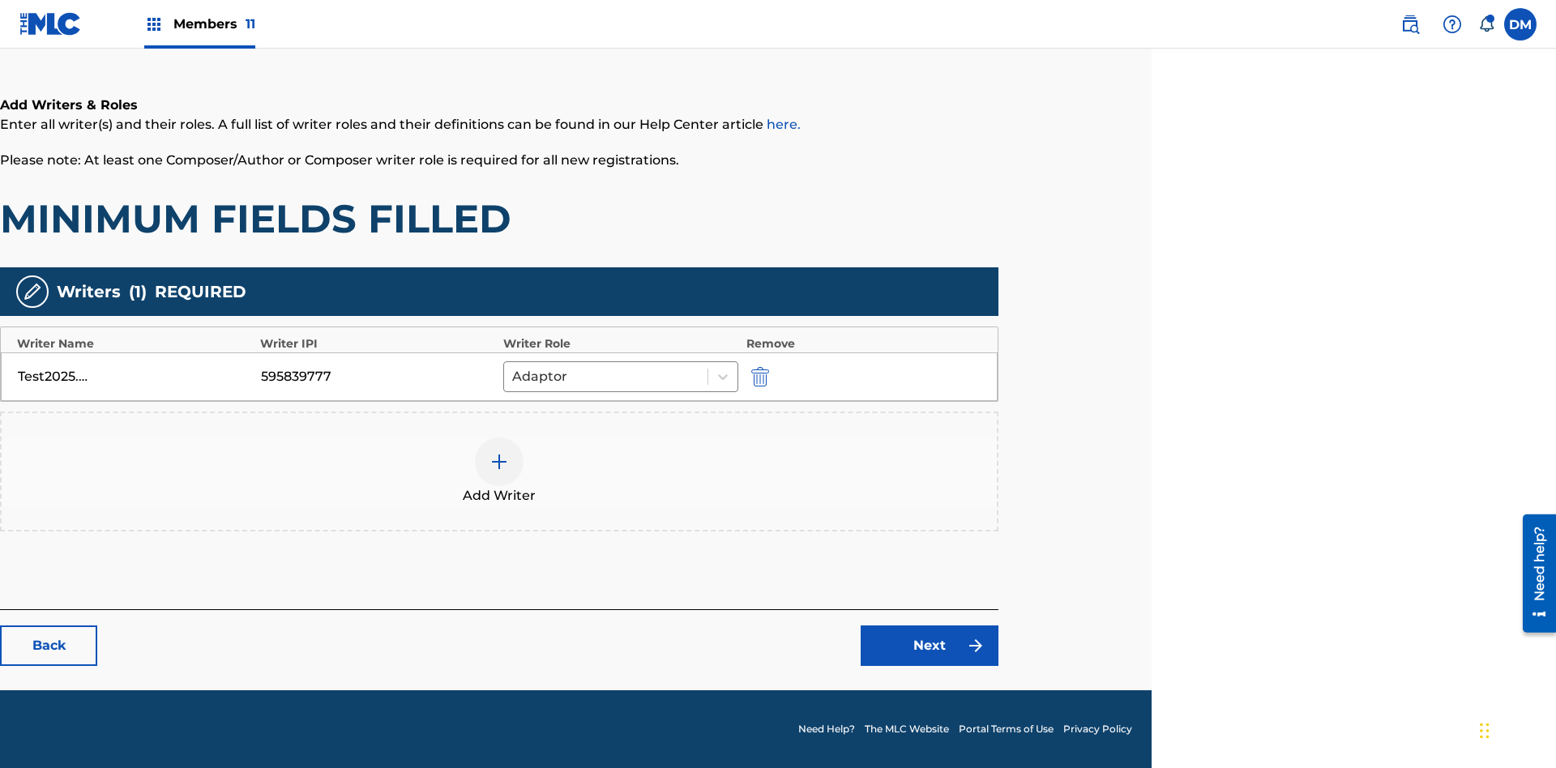
click at [930, 646] on link "Next" at bounding box center [930, 646] width 138 height 41
